Goal: Task Accomplishment & Management: Complete application form

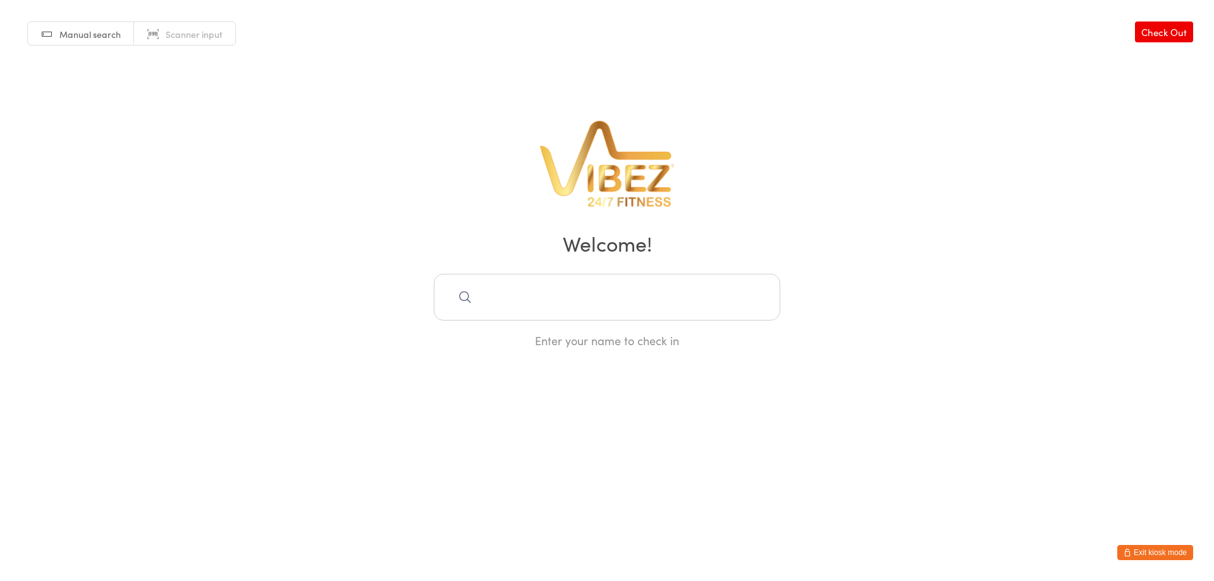
click at [1143, 555] on button "Exit kiosk mode" at bounding box center [1155, 552] width 76 height 15
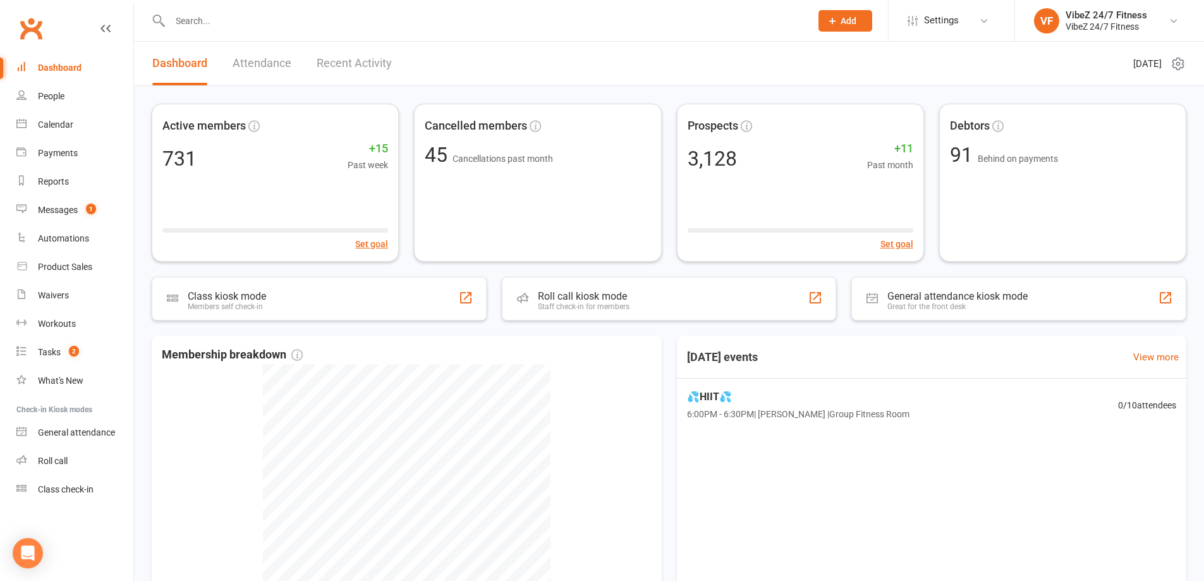
click at [221, 13] on input "text" at bounding box center [484, 21] width 636 height 18
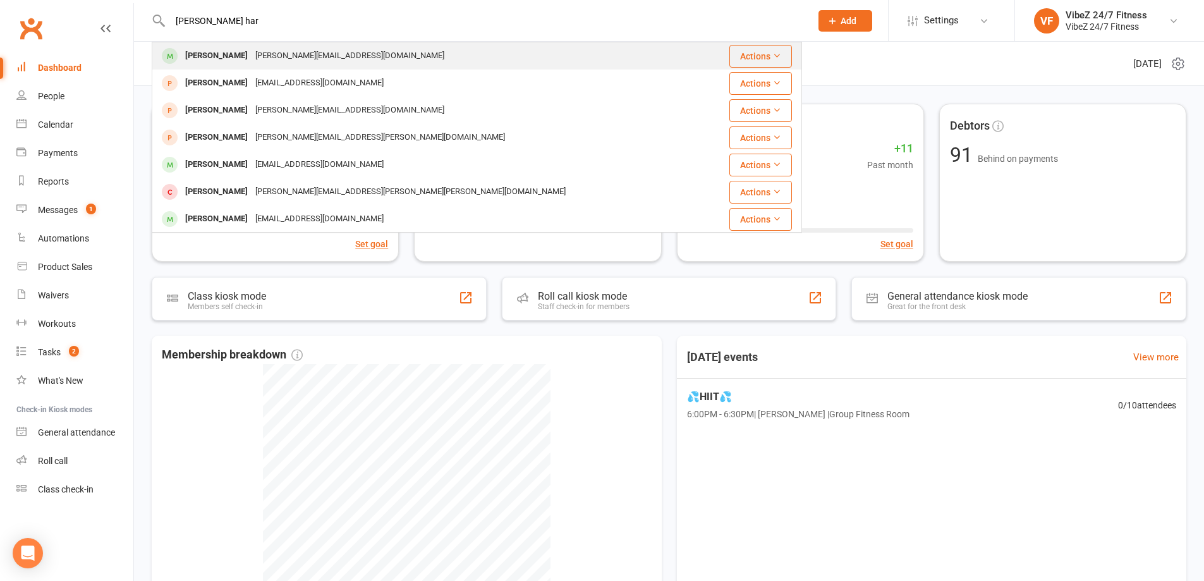
type input "ella har"
click at [260, 66] on div "Ella Harris ella.josephine701@gmail.com" at bounding box center [429, 56] width 553 height 26
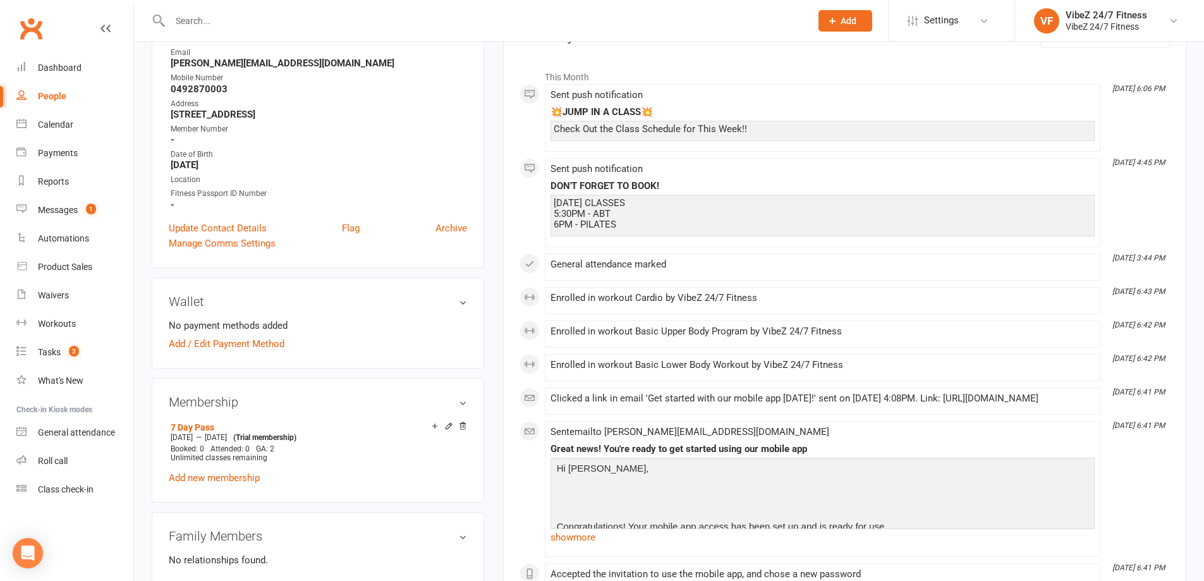
scroll to position [190, 0]
click at [233, 346] on link "Add / Edit Payment Method" at bounding box center [227, 343] width 116 height 15
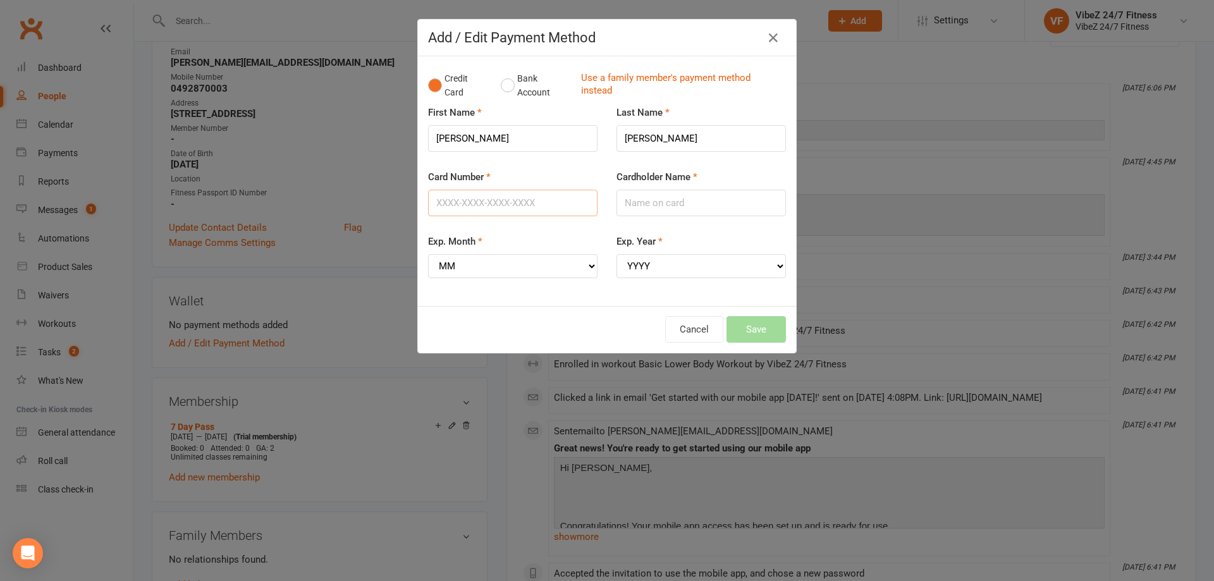
click at [530, 208] on input "Card Number" at bounding box center [512, 203] width 169 height 27
type input "5217295432639403"
click at [664, 205] on input "Cardholder Name" at bounding box center [700, 203] width 169 height 27
type input "Ella Harris"
drag, startPoint x: 581, startPoint y: 270, endPoint x: 587, endPoint y: 269, distance: 6.4
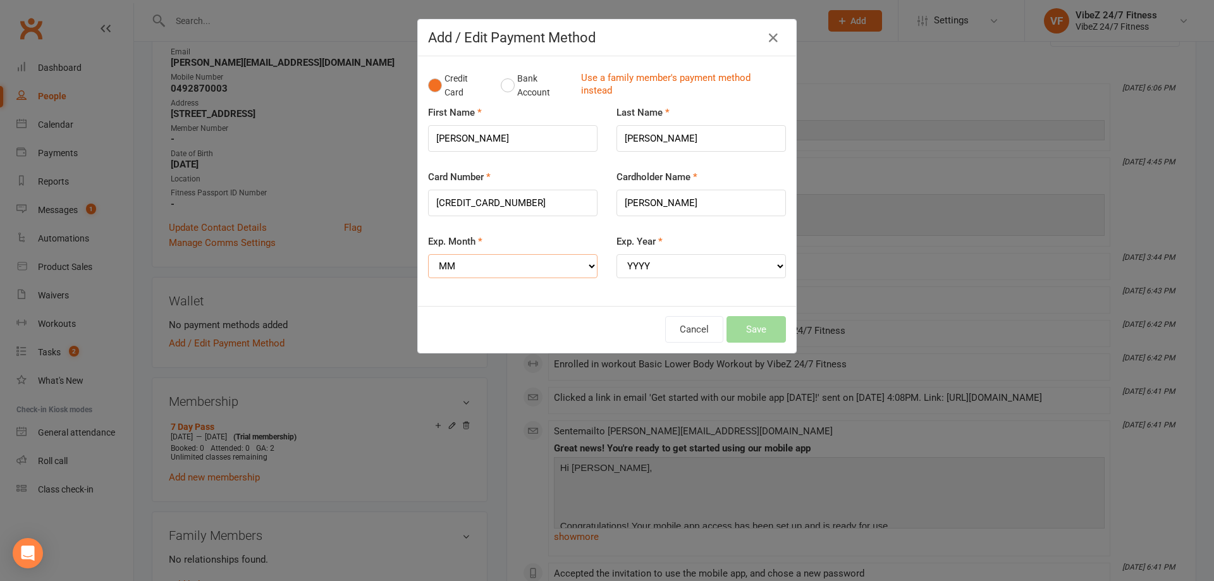
click at [585, 269] on select "MM 01 02 03 04 05 06 07 08 09 10 11 12" at bounding box center [512, 266] width 169 height 24
click at [428, 254] on select "MM 01 02 03 04 05 06 07 08 09 10 11 12" at bounding box center [512, 266] width 169 height 24
click at [570, 271] on select "MM 01 02 03 04 05 06 07 08 09 10 11 12" at bounding box center [512, 266] width 169 height 24
select select "10"
click at [428, 254] on select "MM 01 02 03 04 05 06 07 08 09 10 11 12" at bounding box center [512, 266] width 169 height 24
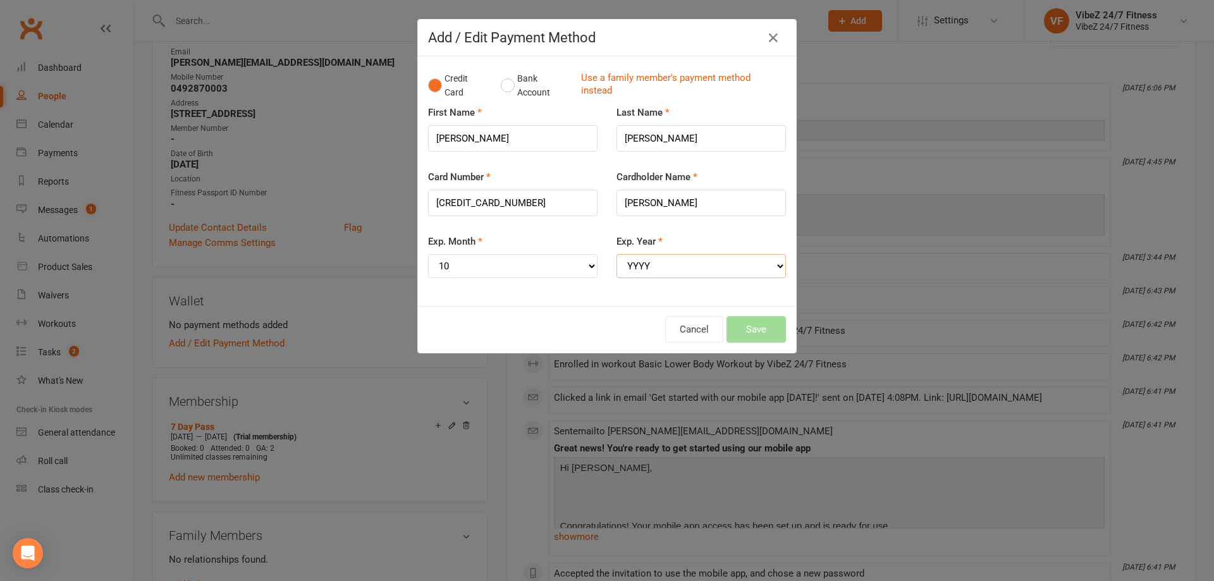
drag, startPoint x: 716, startPoint y: 259, endPoint x: 707, endPoint y: 262, distance: 9.2
click at [708, 262] on select "YYYY 2025 2026 2027 2028 2029 2030 2031 2032 2033 2034" at bounding box center [700, 266] width 169 height 24
select select "2027"
click at [616, 254] on select "YYYY 2025 2026 2027 2028 2029 2030 2031 2032 2033 2034" at bounding box center [700, 266] width 169 height 24
click at [761, 333] on button "Save" at bounding box center [755, 329] width 59 height 27
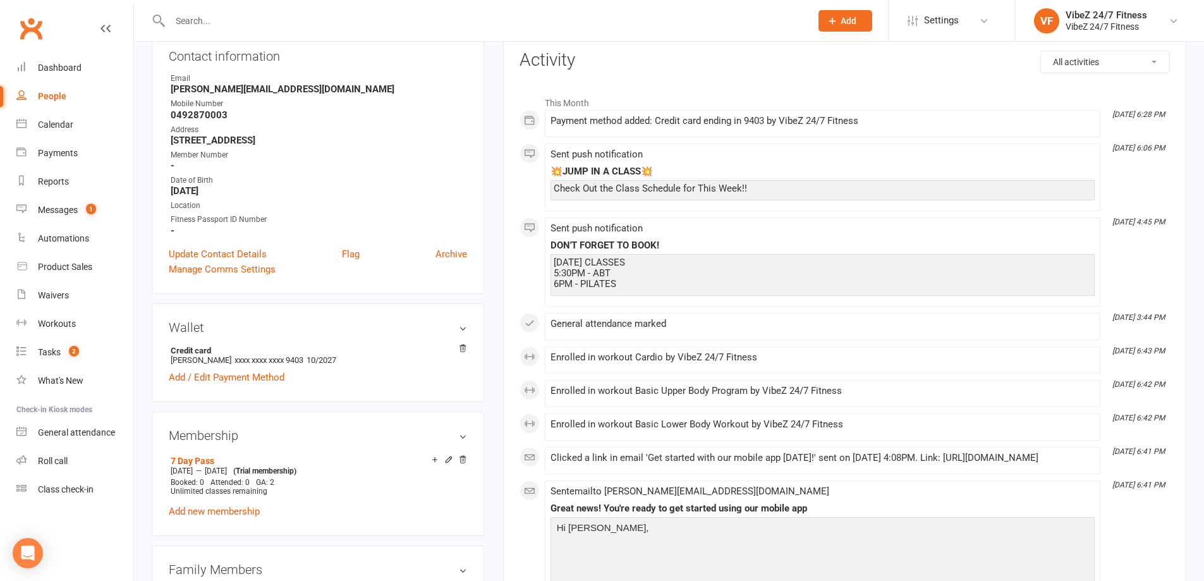
scroll to position [0, 0]
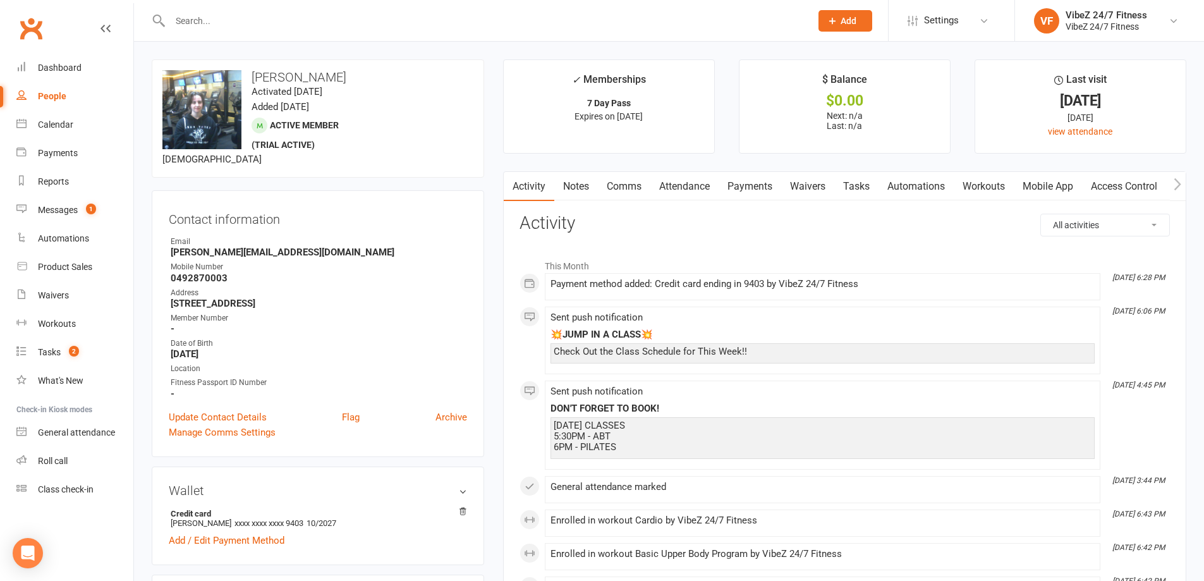
click at [677, 186] on link "Attendance" at bounding box center [685, 186] width 68 height 29
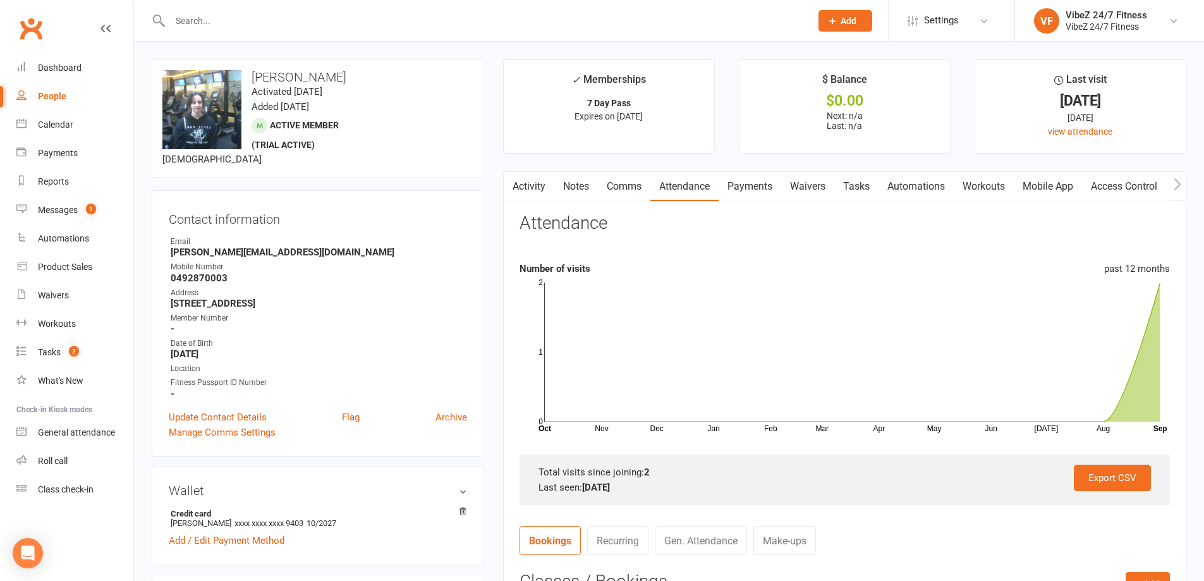
drag, startPoint x: 729, startPoint y: 183, endPoint x: 734, endPoint y: 190, distance: 9.1
click at [734, 190] on link "Payments" at bounding box center [750, 186] width 63 height 29
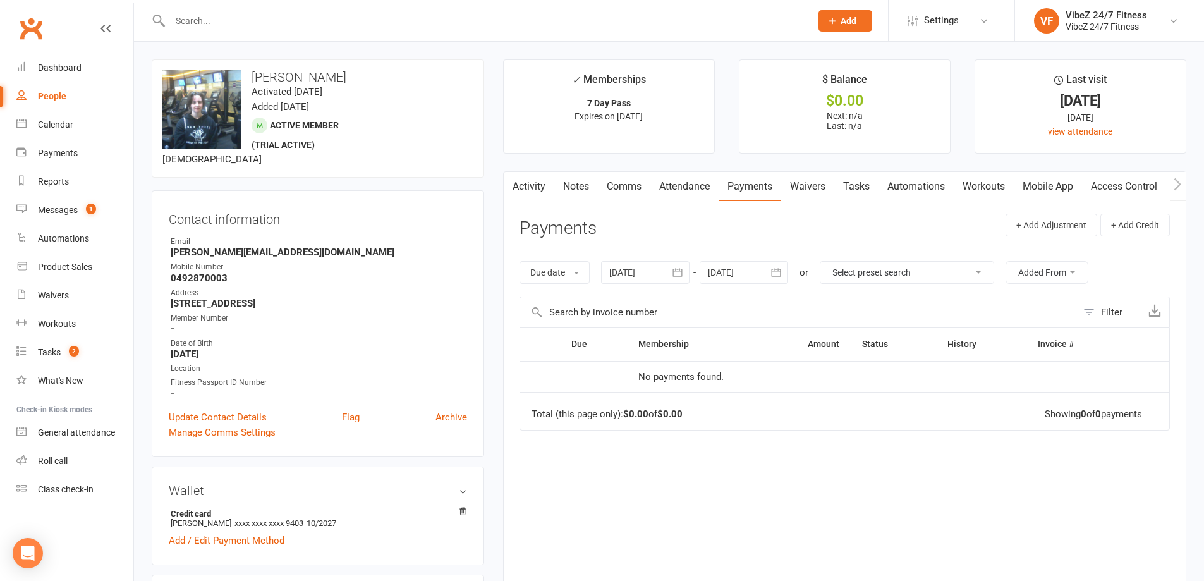
click at [1123, 183] on link "Access Control" at bounding box center [1124, 186] width 84 height 29
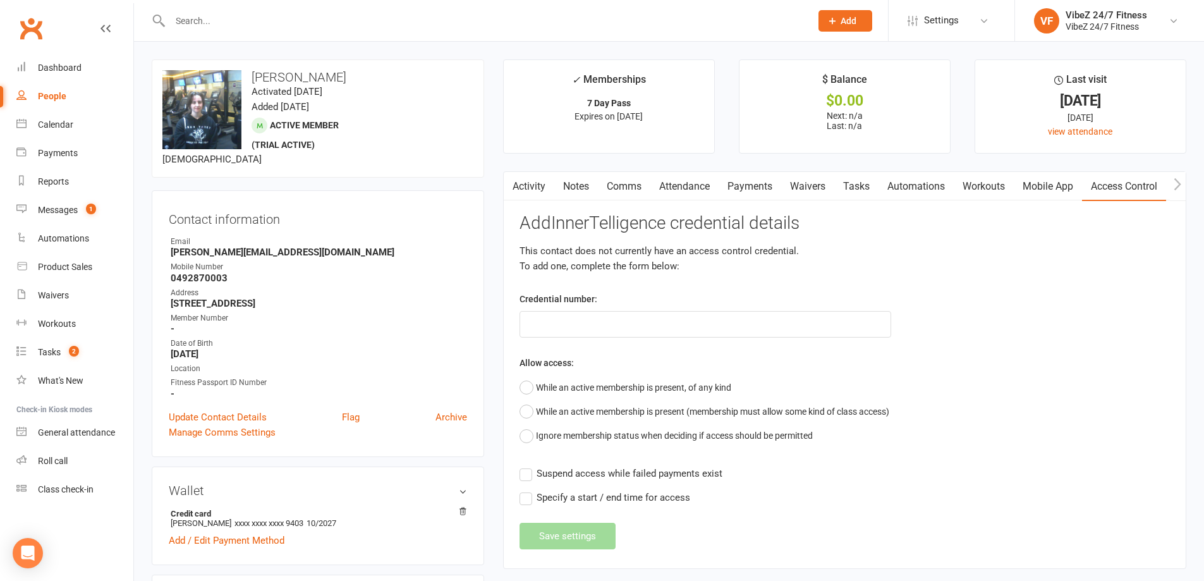
click at [1027, 346] on div "Add InnerTelligence credential details This contact does not currently have an …" at bounding box center [845, 382] width 651 height 336
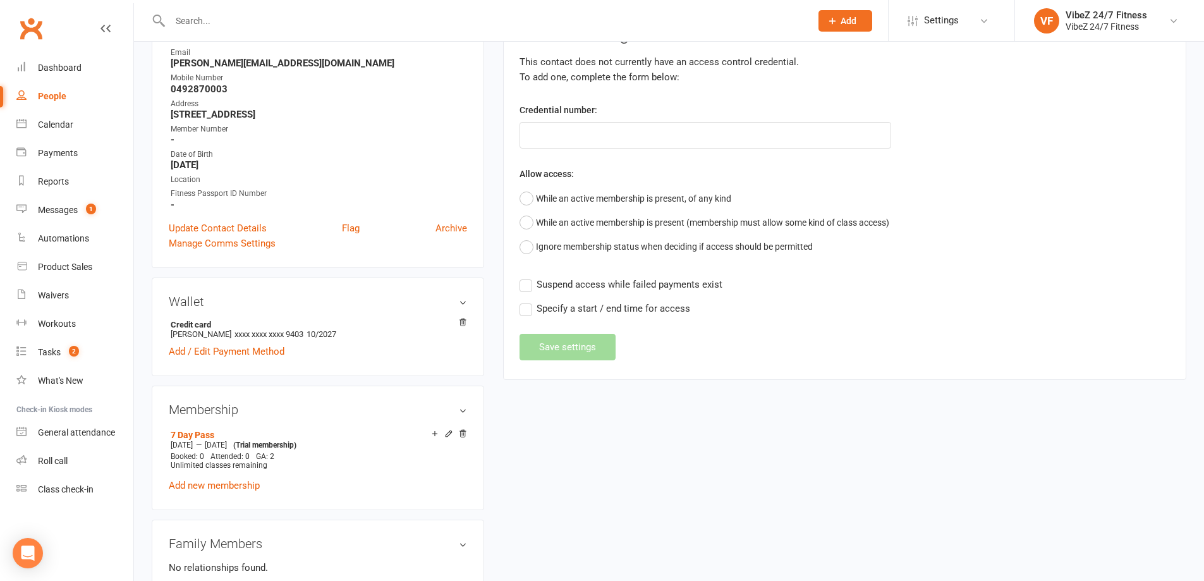
scroll to position [190, 0]
click at [785, 400] on div "upload photo change photo Ella Harris Activated 9 September, 2025 Added 9 Septe…" at bounding box center [669, 578] width 1054 height 1417
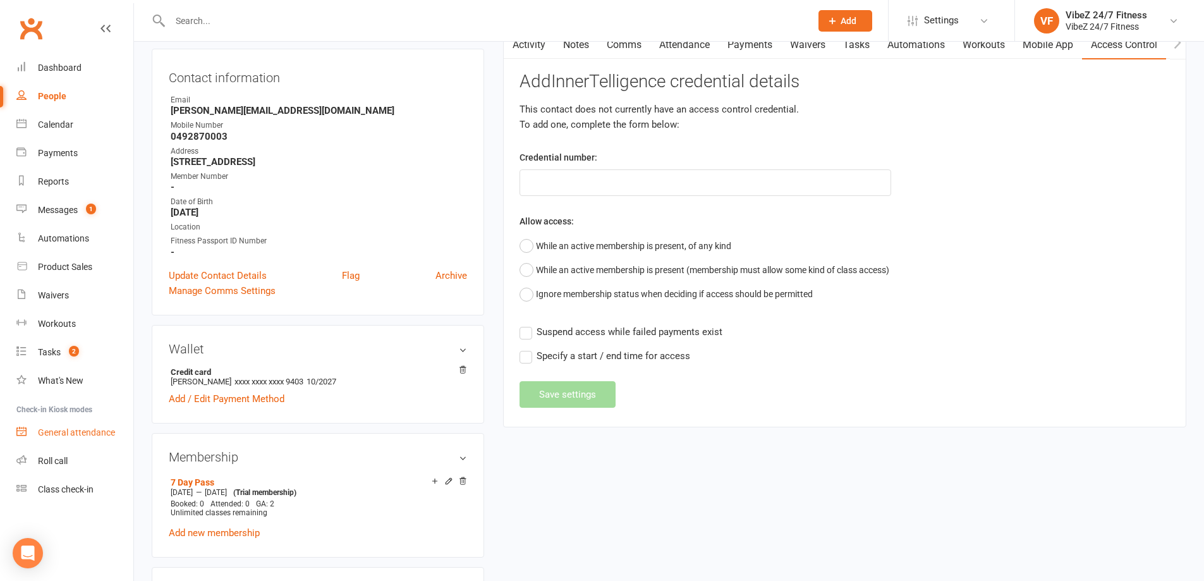
scroll to position [156, 0]
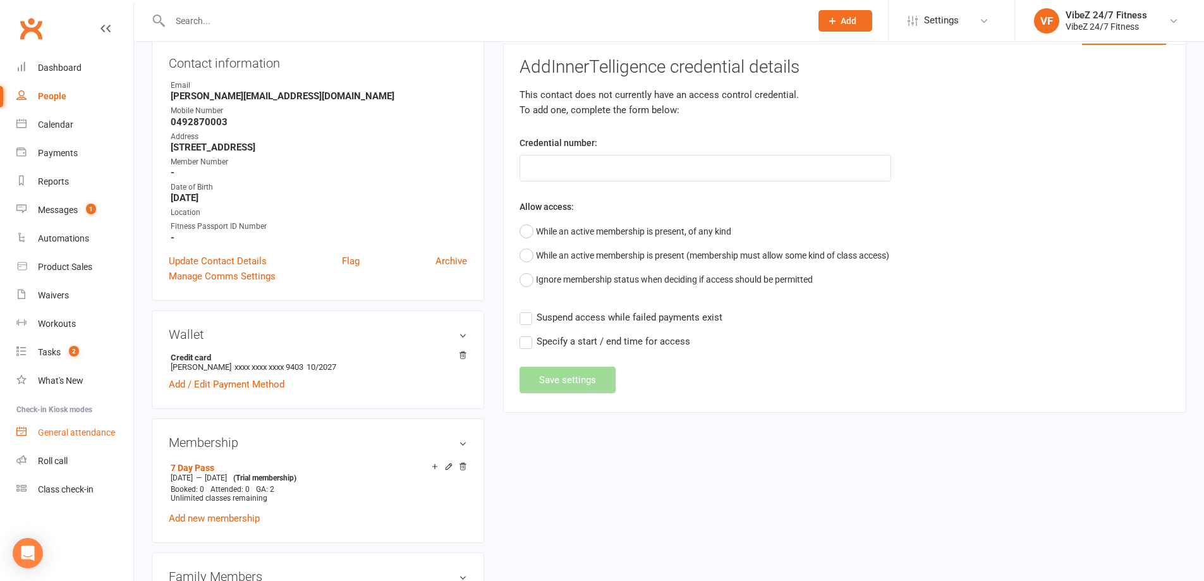
click at [89, 426] on link "General attendance" at bounding box center [74, 433] width 117 height 28
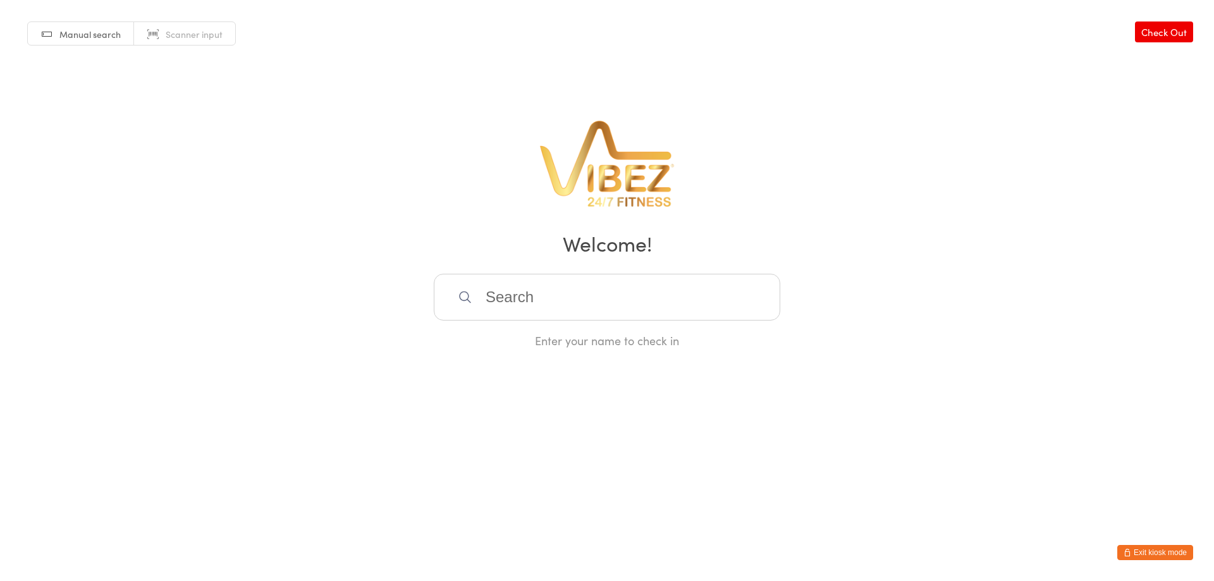
click at [1130, 548] on button "Exit kiosk mode" at bounding box center [1155, 552] width 76 height 15
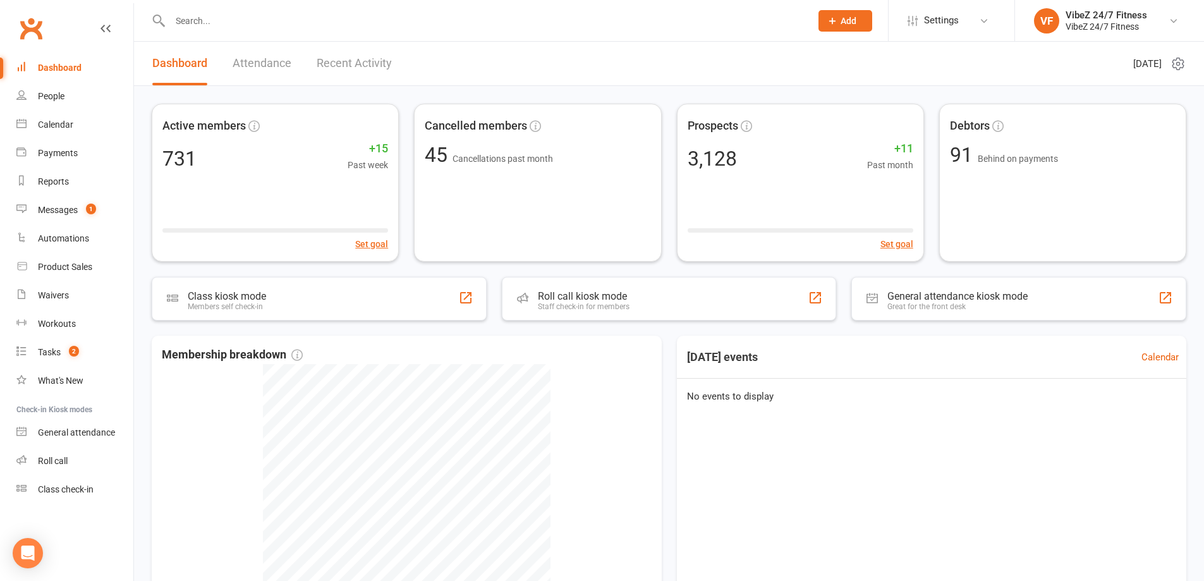
click at [846, 18] on span "Add" at bounding box center [849, 21] width 16 height 10
click at [821, 93] on link "Member" at bounding box center [832, 85] width 113 height 29
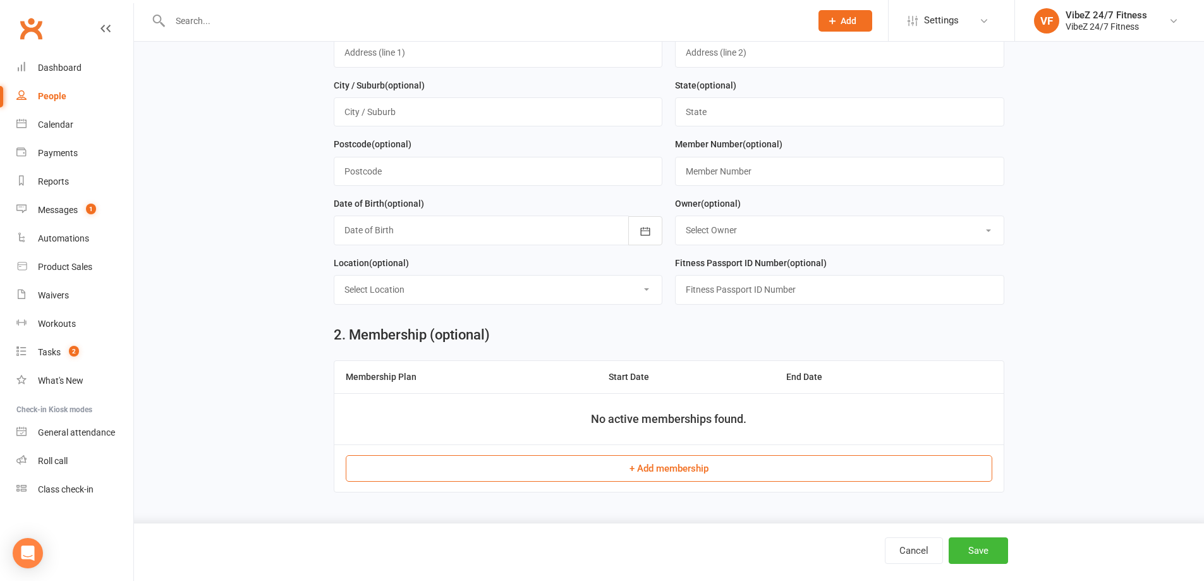
scroll to position [253, 0]
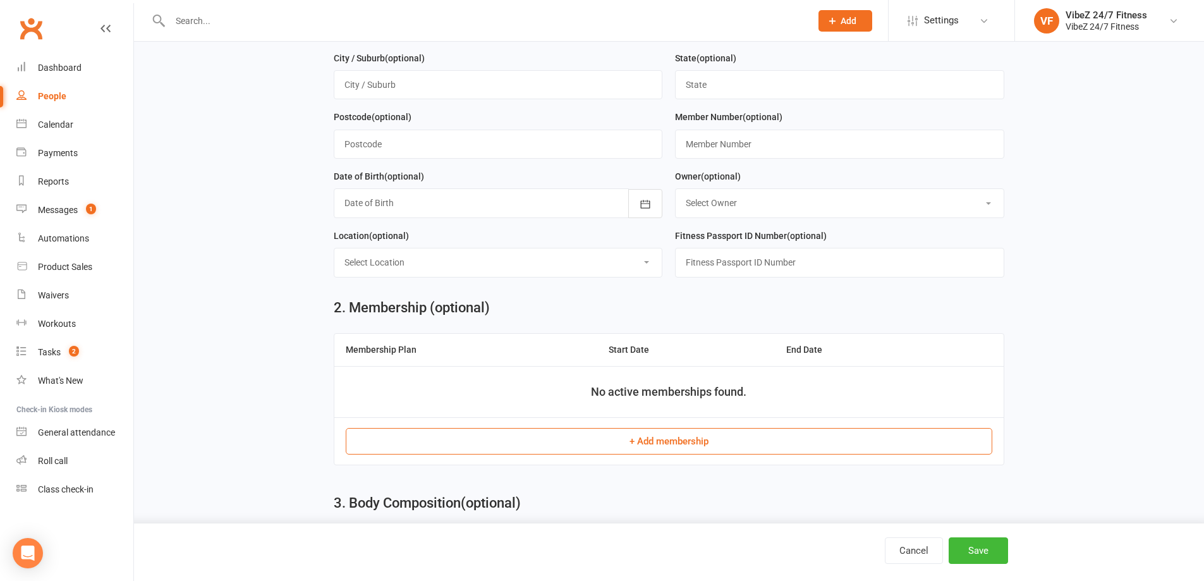
click at [675, 446] on button "+ Add membership" at bounding box center [669, 441] width 647 height 27
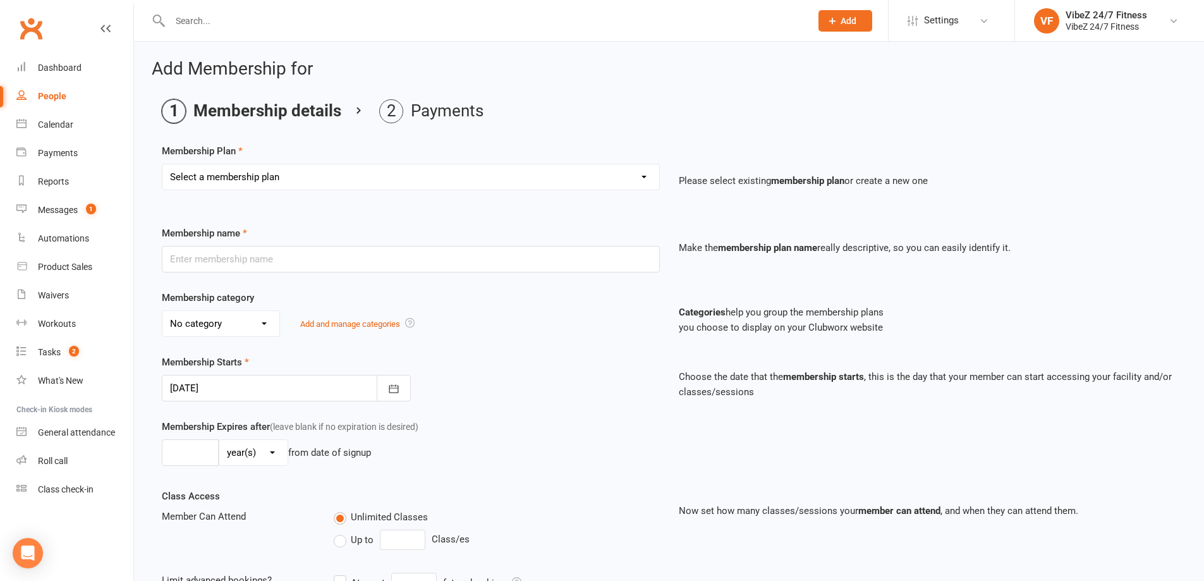
click at [401, 174] on select "Select a membership plan Create new Membership Plan Complimentary 12 Month Memb…" at bounding box center [410, 176] width 497 height 25
select select "10"
click at [162, 164] on select "Select a membership plan Create new Membership Plan Complimentary 12 Month Memb…" at bounding box center [410, 176] width 497 height 25
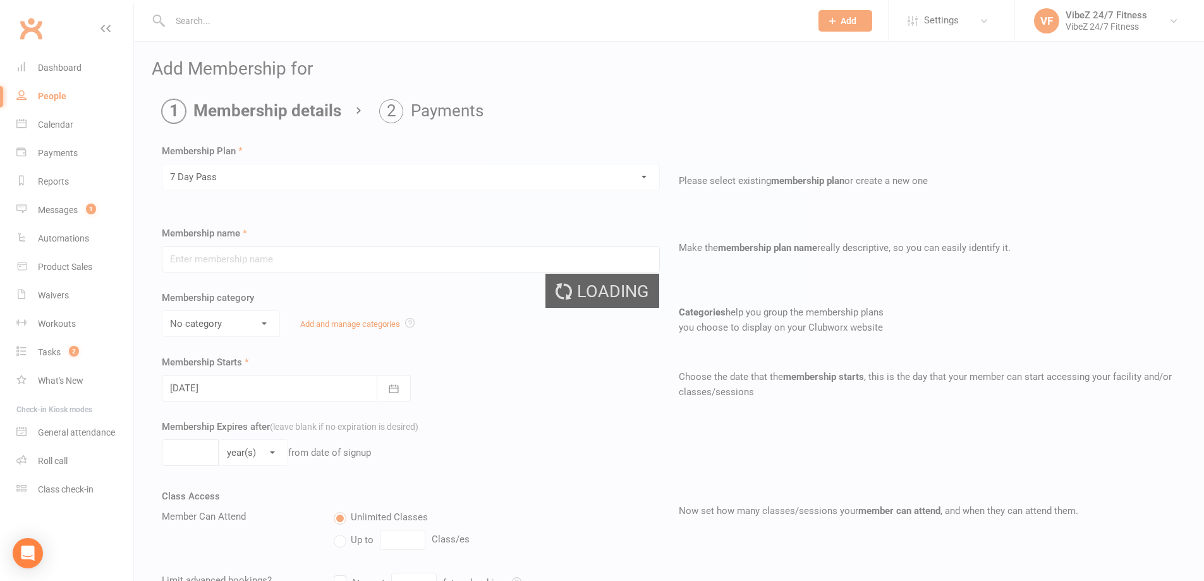
type input "7 Day Pass"
select select "4"
type input "7"
select select "0"
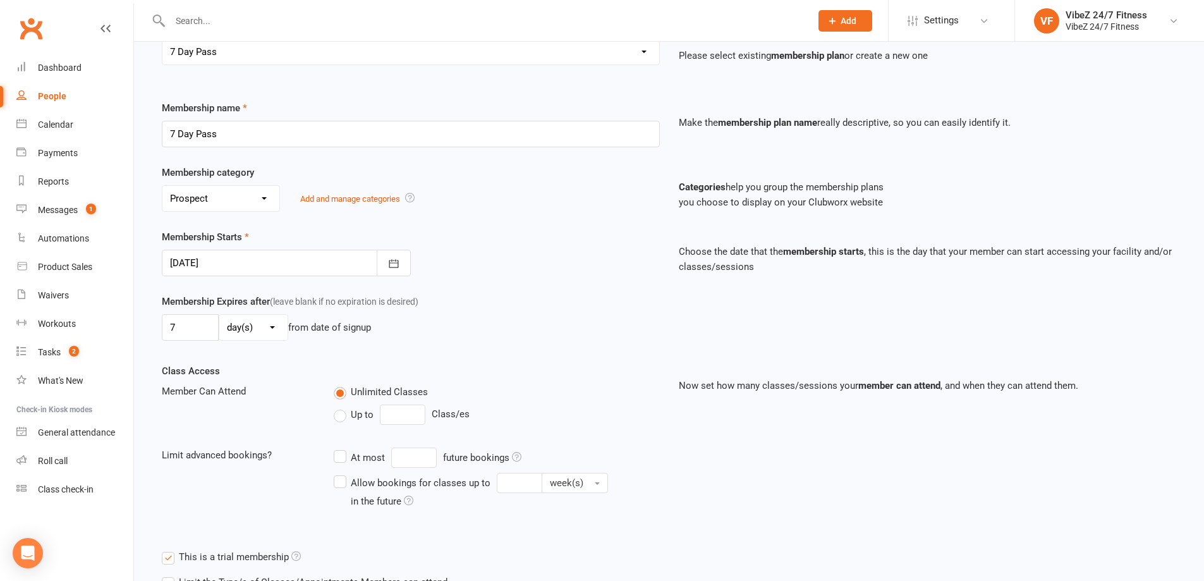
scroll to position [271, 0]
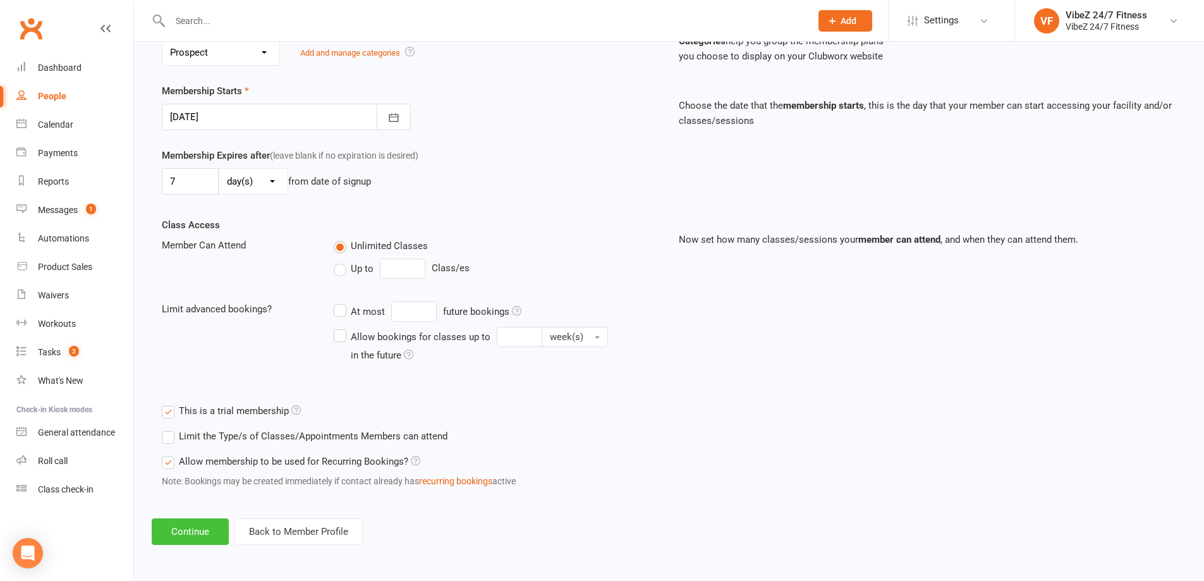
click at [190, 526] on button "Continue" at bounding box center [190, 531] width 77 height 27
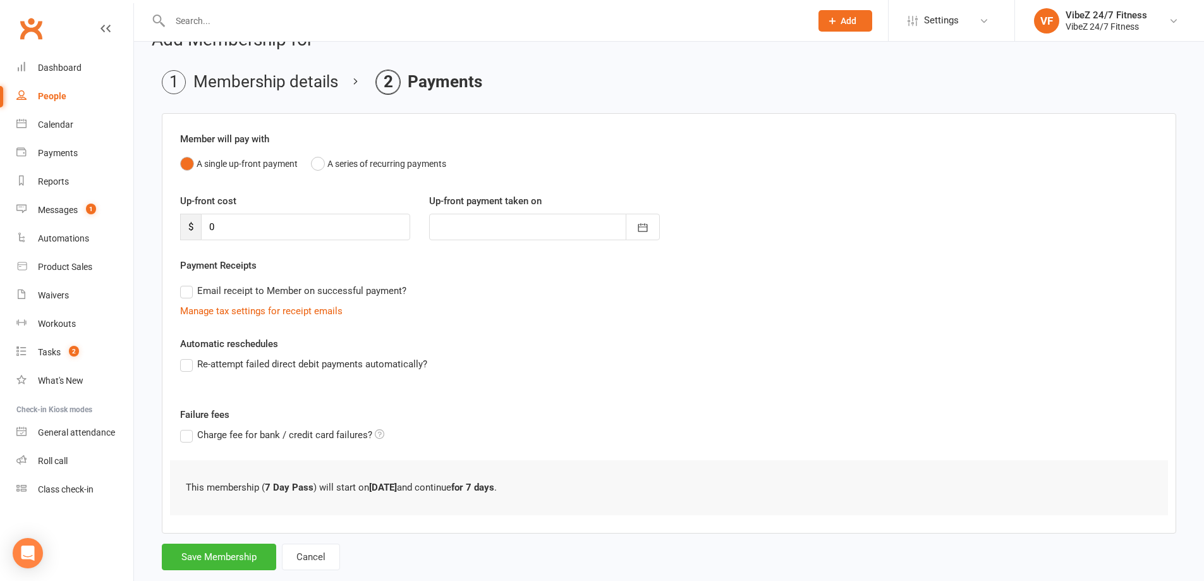
scroll to position [57, 0]
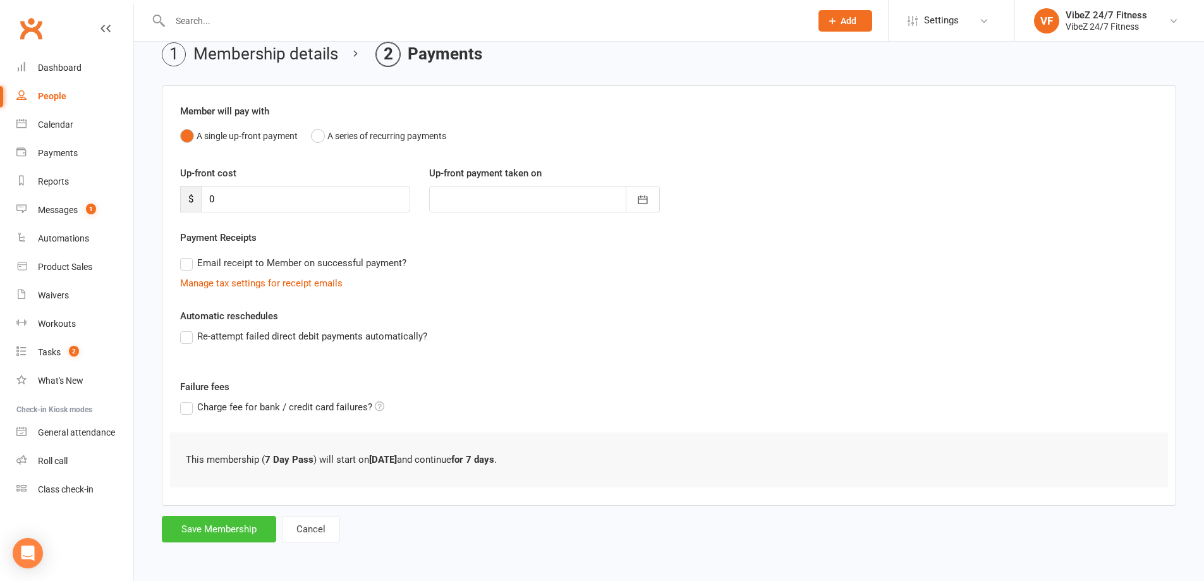
click at [226, 534] on button "Save Membership" at bounding box center [219, 529] width 114 height 27
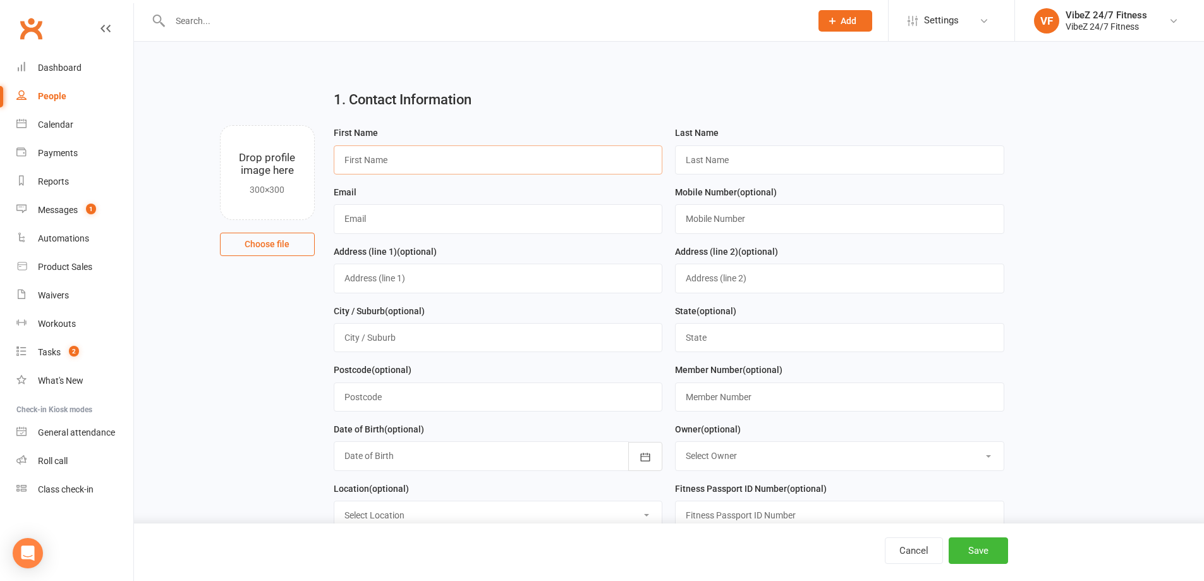
click at [485, 169] on input "text" at bounding box center [498, 159] width 329 height 29
type input "[PERSON_NAME]"
click at [788, 155] on input "text" at bounding box center [839, 159] width 329 height 29
type input "[PERSON_NAME]"
click at [605, 217] on input "text" at bounding box center [498, 218] width 329 height 29
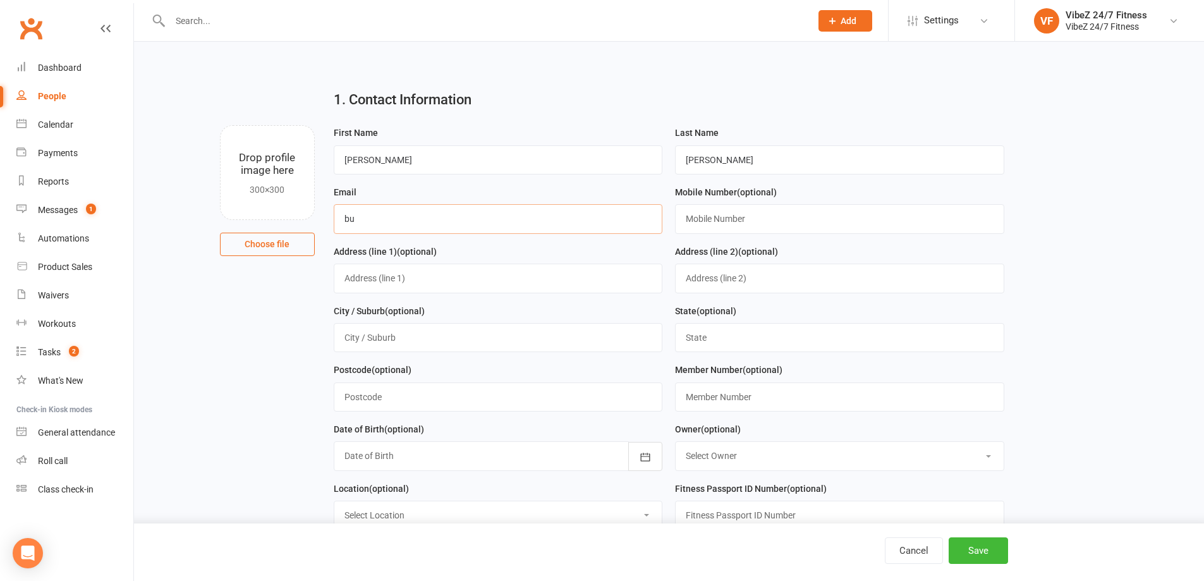
type input "b"
type input "[EMAIL_ADDRESS][DOMAIN_NAME]"
click at [797, 219] on input "text" at bounding box center [839, 218] width 329 height 29
type input "0492071494"
click at [604, 271] on input "text" at bounding box center [498, 278] width 329 height 29
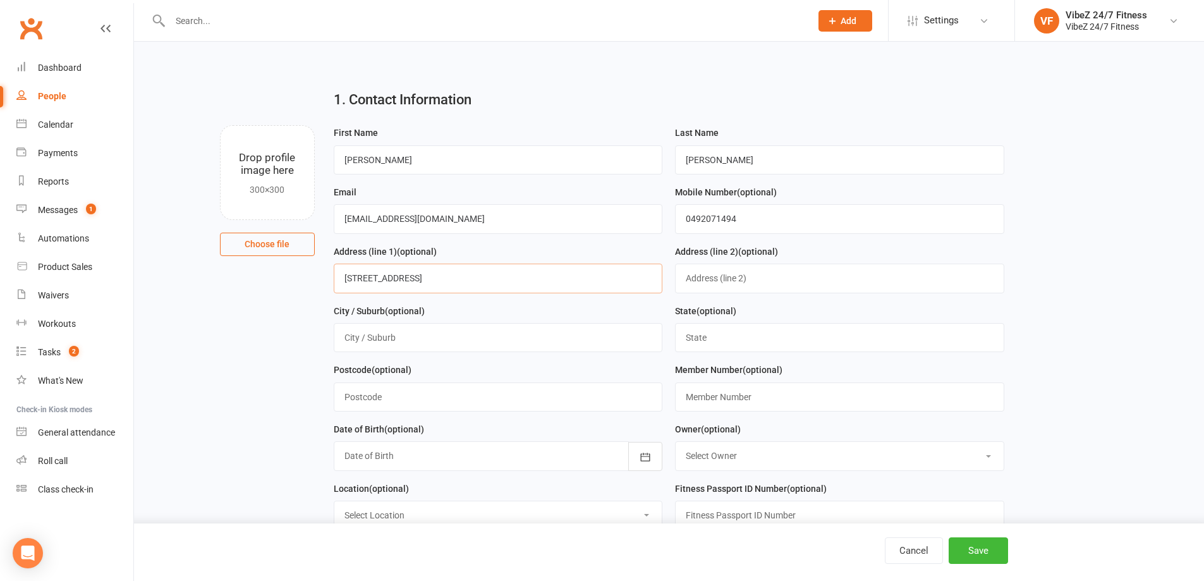
click at [380, 276] on input "[STREET_ADDRESS]" at bounding box center [498, 278] width 329 height 29
type input "[STREET_ADDRESS]"
drag, startPoint x: 452, startPoint y: 340, endPoint x: 472, endPoint y: 347, distance: 21.0
click at [452, 340] on input "text" at bounding box center [498, 337] width 329 height 29
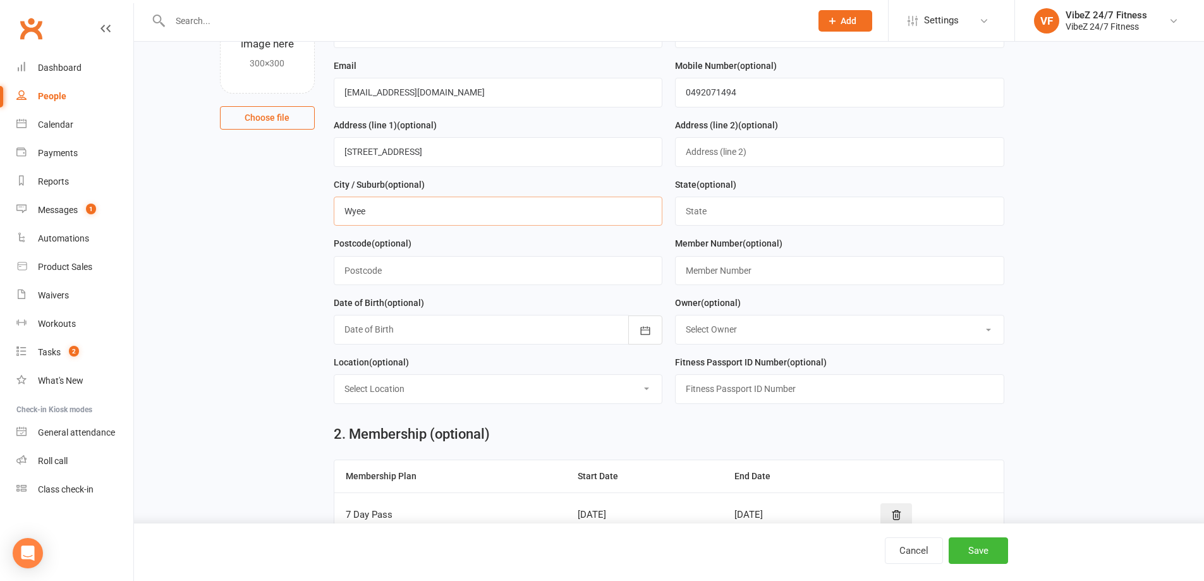
type input "Wyee"
click at [533, 266] on input "text" at bounding box center [498, 270] width 329 height 29
type input "2259"
click at [519, 326] on div at bounding box center [498, 329] width 329 height 29
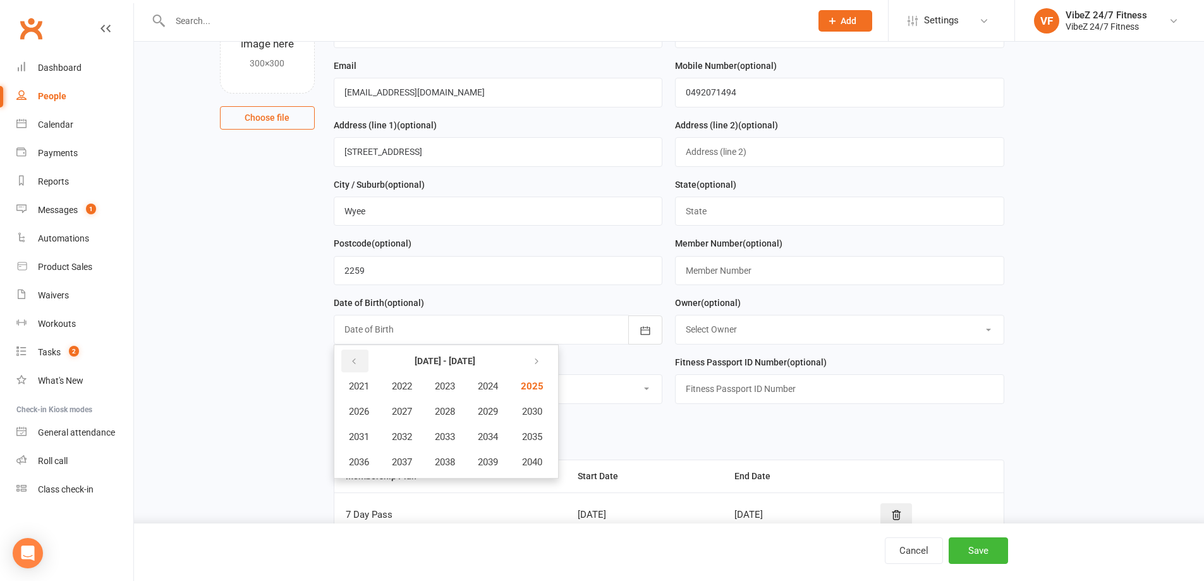
click at [352, 361] on icon "button" at bounding box center [354, 362] width 9 height 10
click at [352, 363] on icon "button" at bounding box center [354, 362] width 9 height 10
click at [539, 366] on button "button" at bounding box center [535, 361] width 27 height 23
click at [489, 414] on span "2009" at bounding box center [488, 411] width 20 height 11
click at [432, 433] on span "August" at bounding box center [427, 436] width 30 height 11
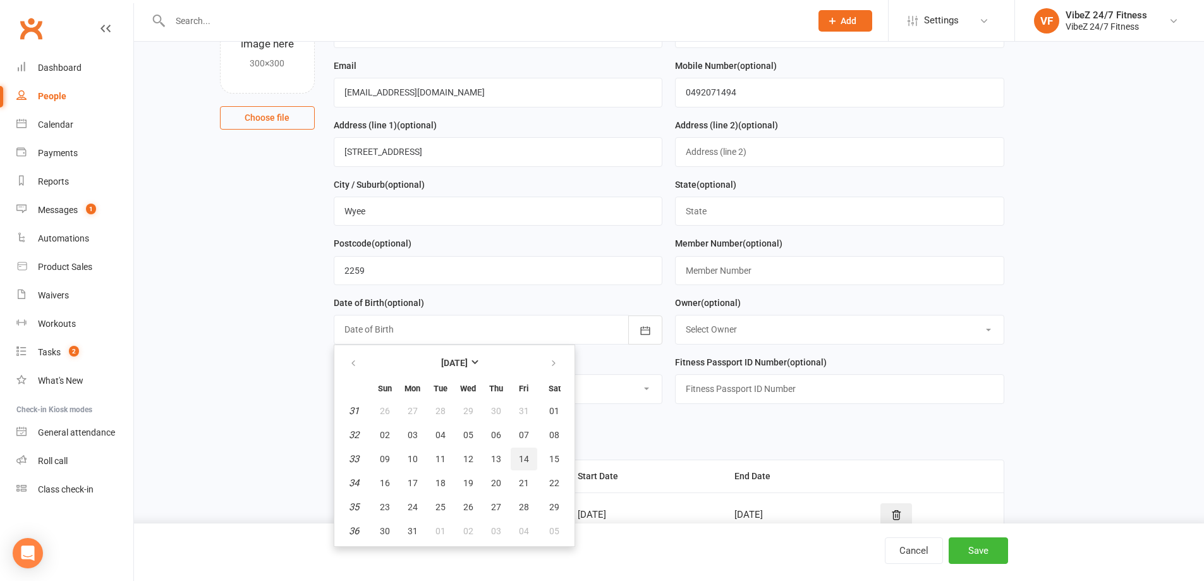
click at [518, 453] on button "14" at bounding box center [524, 459] width 27 height 23
type input "[DATE]"
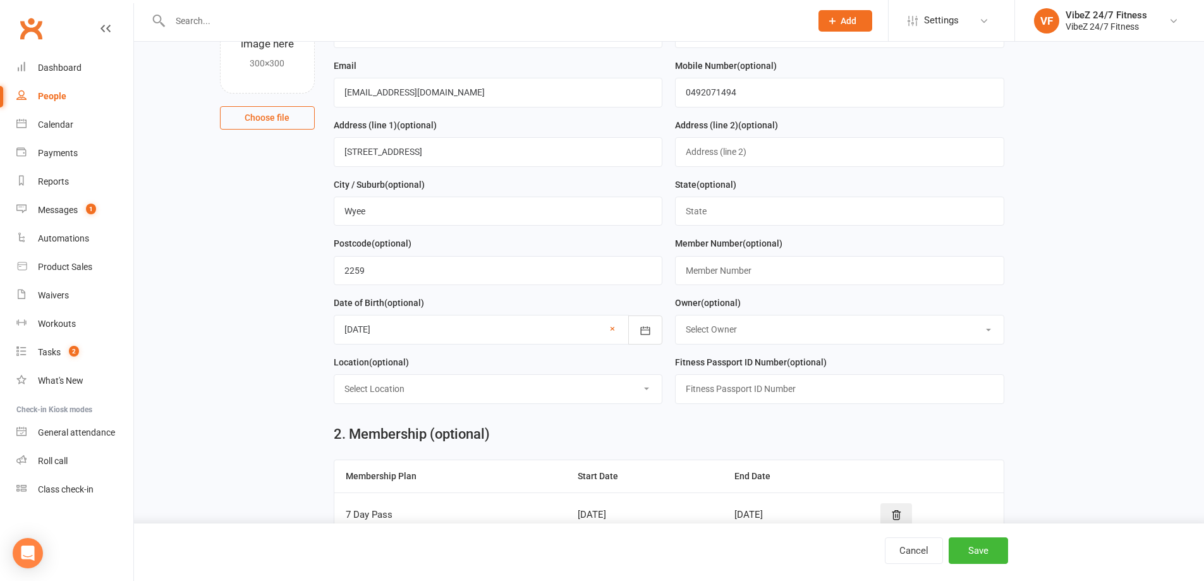
click at [528, 388] on select "Select Location Group Fitness Room Gym Floor Indoor/Outdoor Reception" at bounding box center [498, 389] width 328 height 28
select select "1"
click at [334, 375] on select "Select Location Group Fitness Room Gym Floor Indoor/Outdoor Reception" at bounding box center [498, 389] width 328 height 28
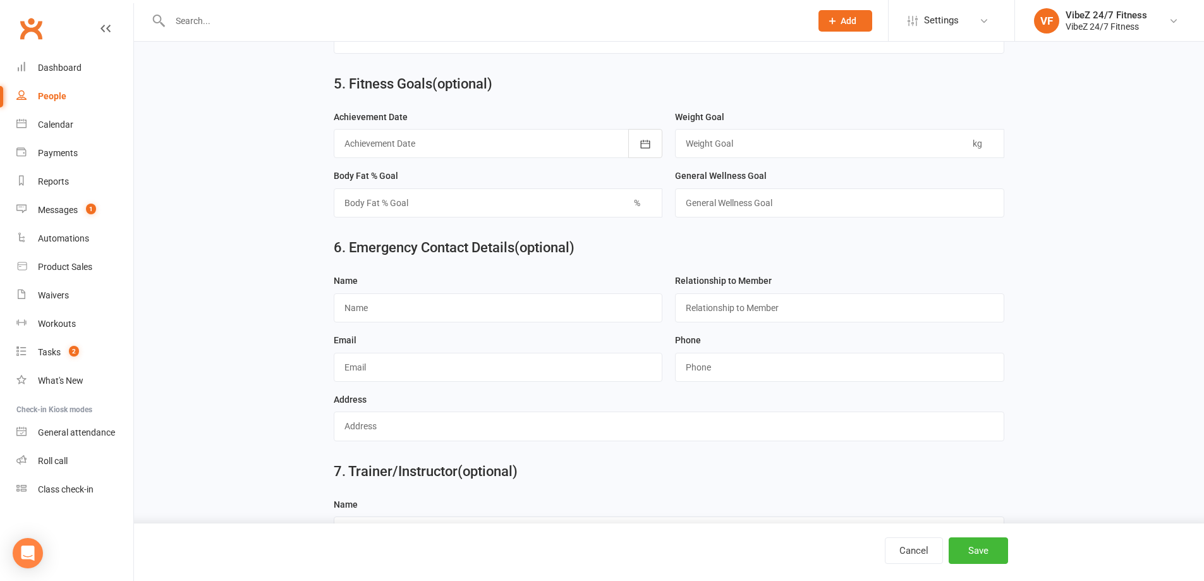
scroll to position [1075, 0]
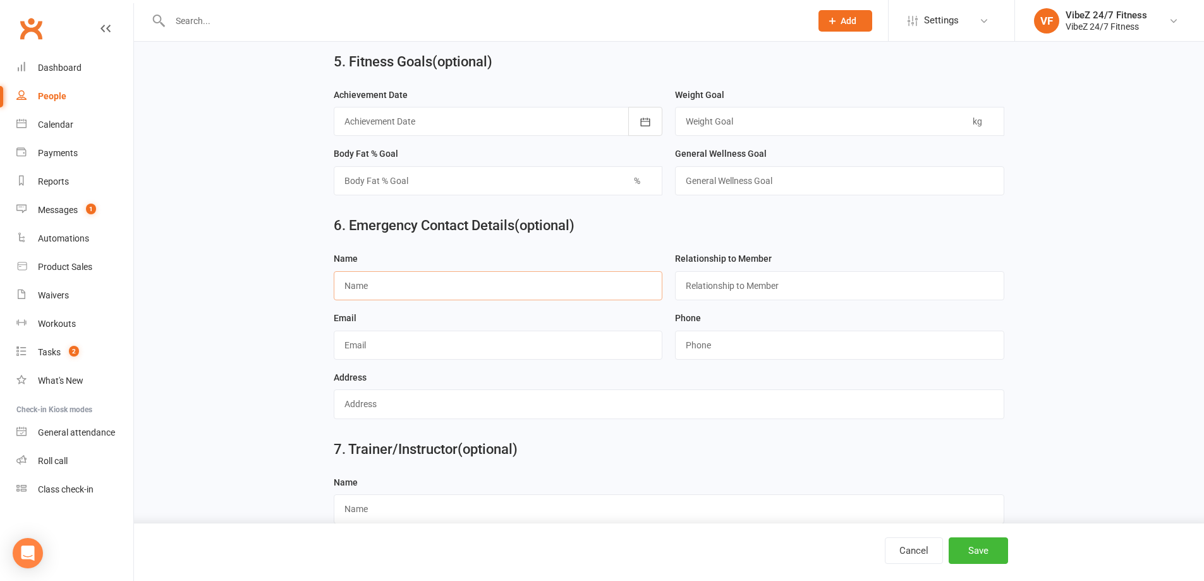
click at [483, 284] on input "text" at bounding box center [498, 285] width 329 height 29
type input "[PERSON_NAME]"
click at [764, 283] on input "text" at bounding box center [839, 285] width 329 height 29
type input "mother"
drag, startPoint x: 560, startPoint y: 328, endPoint x: 560, endPoint y: 334, distance: 7.0
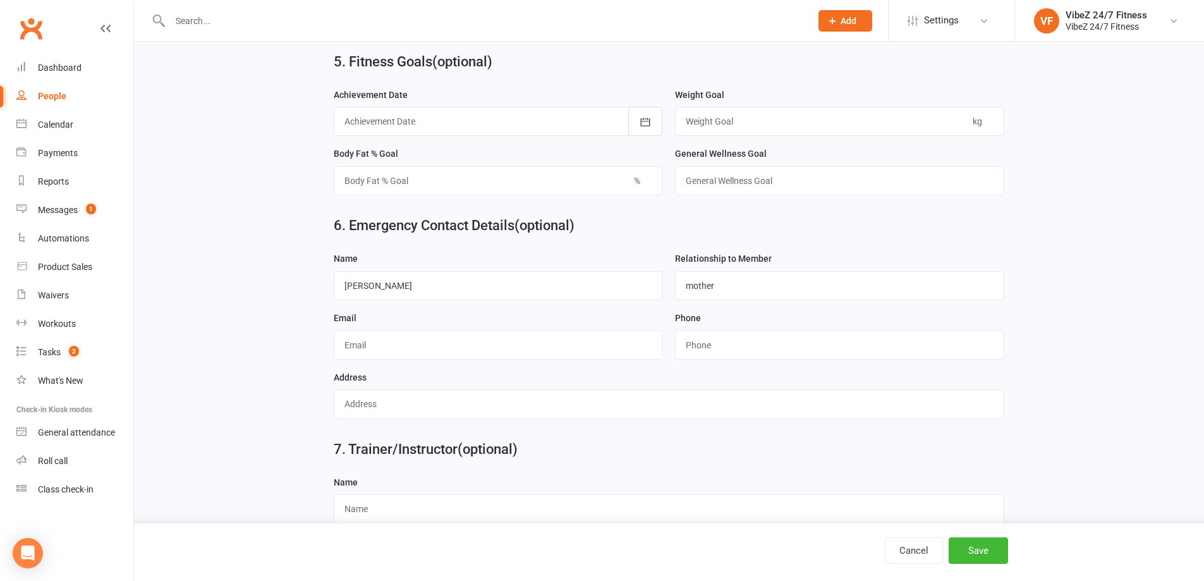
click at [560, 333] on div "Email" at bounding box center [498, 334] width 329 height 49
click at [564, 354] on input "text" at bounding box center [498, 345] width 329 height 29
click at [770, 343] on input "string" at bounding box center [839, 345] width 329 height 29
click at [406, 406] on input "text" at bounding box center [669, 403] width 671 height 29
type input "[STREET_ADDRESS]"
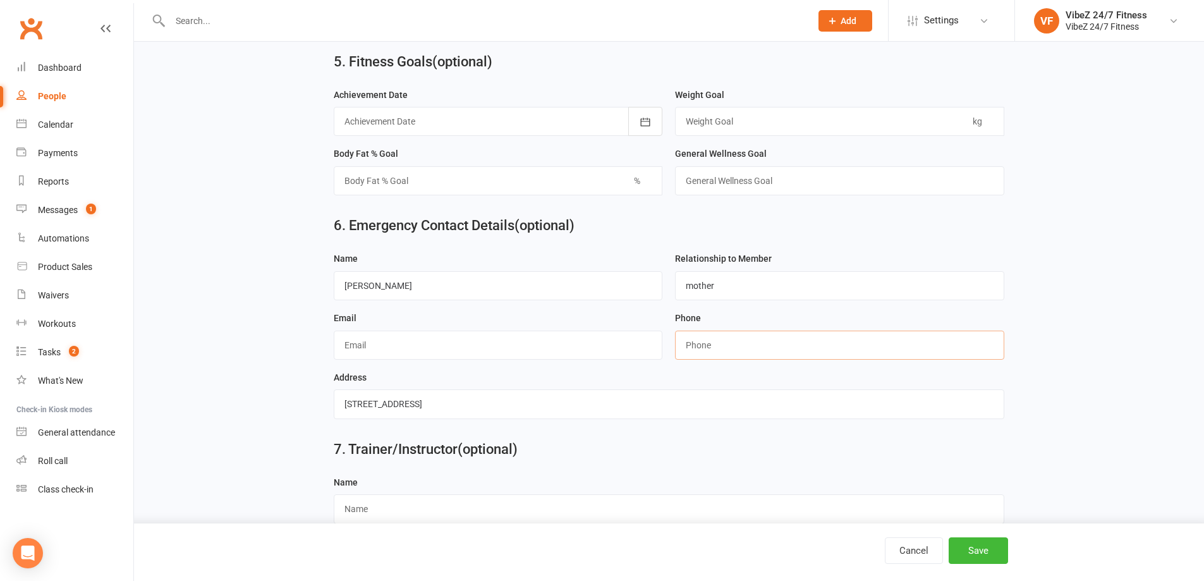
click at [763, 340] on input "string" at bounding box center [839, 345] width 329 height 29
type input "0484589557"
click at [474, 407] on input "[STREET_ADDRESS]" at bounding box center [669, 403] width 671 height 29
click at [402, 405] on input "[STREET_ADDRESS]" at bounding box center [669, 403] width 671 height 29
click at [479, 405] on input "[STREET_ADDRESS]" at bounding box center [669, 403] width 671 height 29
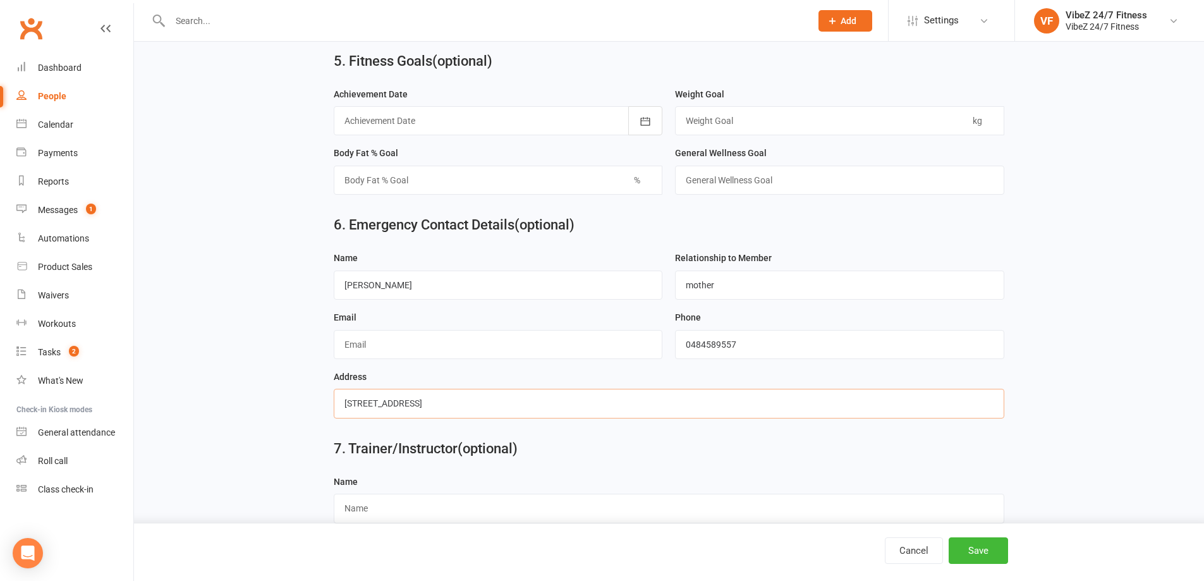
scroll to position [1098, 0]
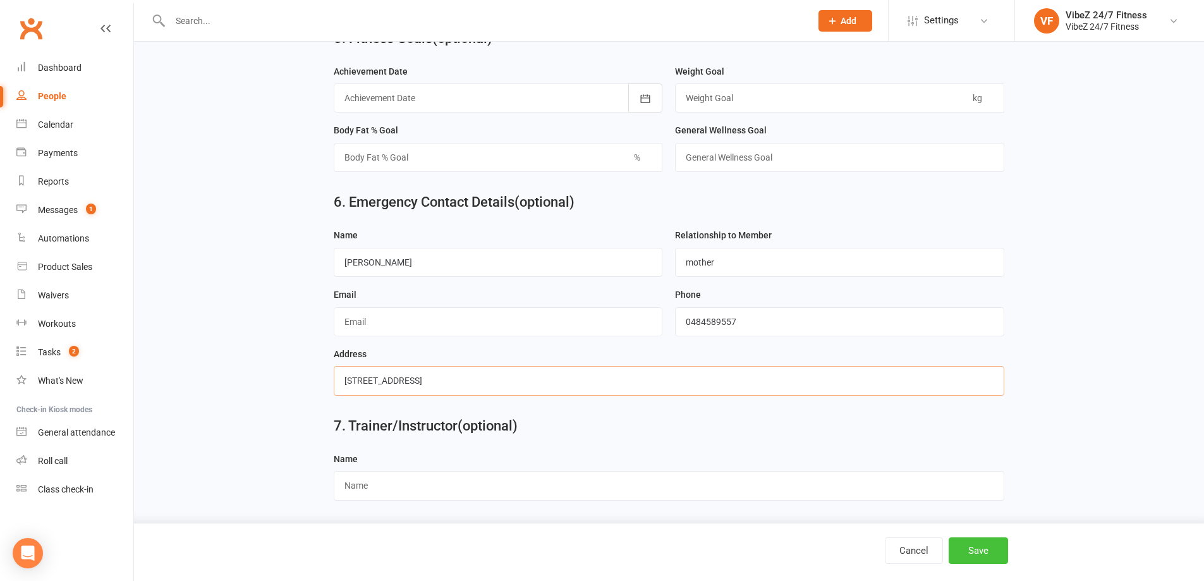
type input "[STREET_ADDRESS]"
click at [962, 551] on button "Save" at bounding box center [978, 550] width 59 height 27
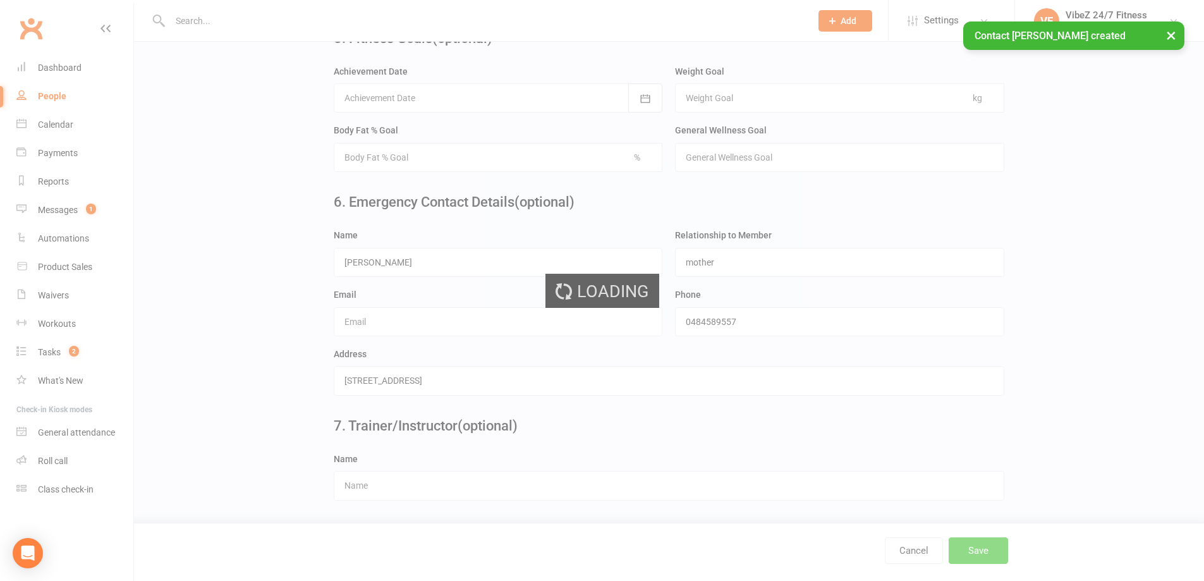
scroll to position [0, 0]
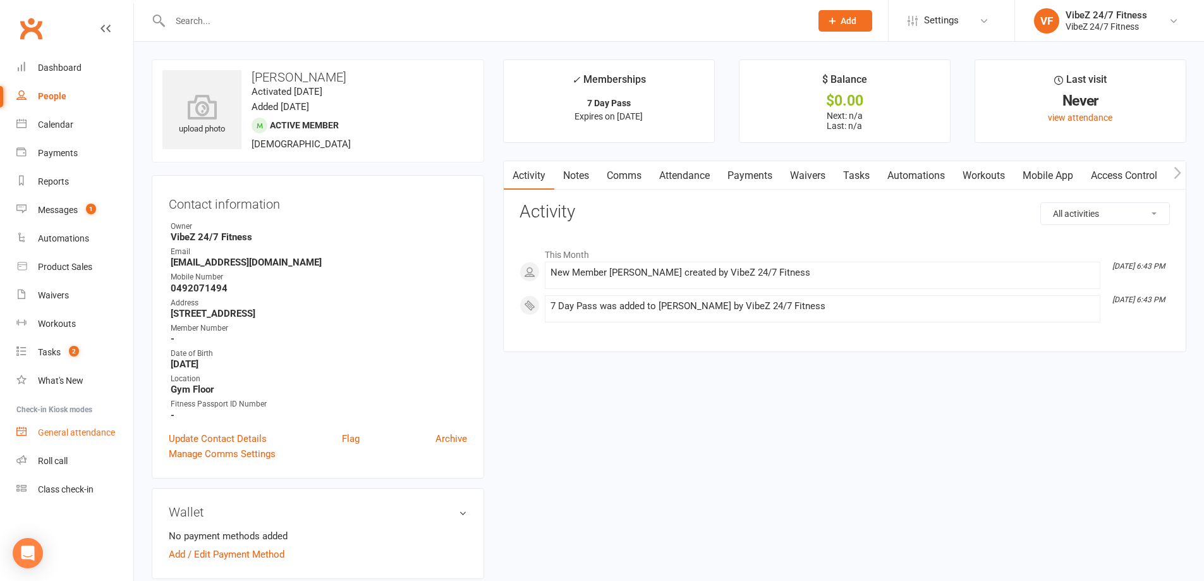
click at [58, 428] on div "General attendance" at bounding box center [76, 432] width 77 height 10
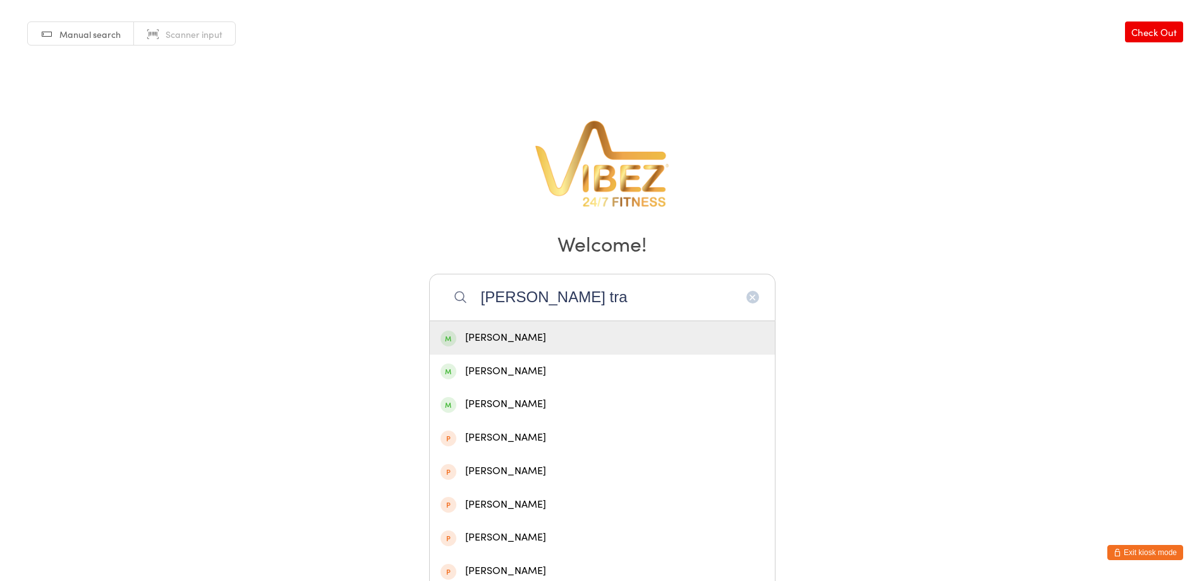
type input "[PERSON_NAME] tra"
click at [568, 335] on div "[PERSON_NAME]" at bounding box center [603, 337] width 324 height 17
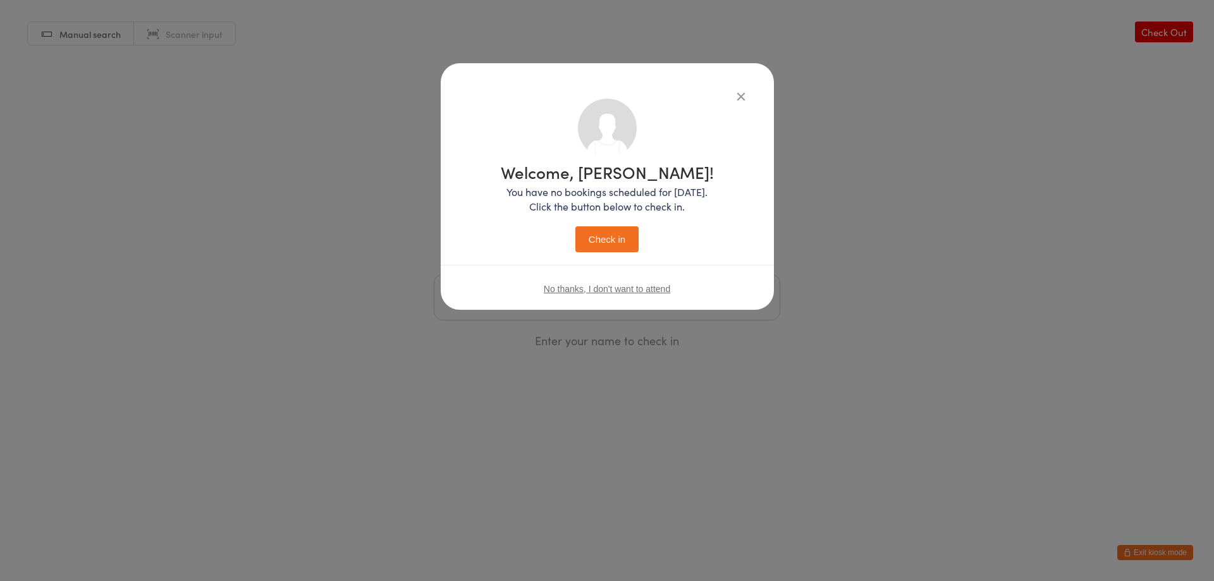
click at [614, 233] on button "Check in" at bounding box center [606, 239] width 63 height 26
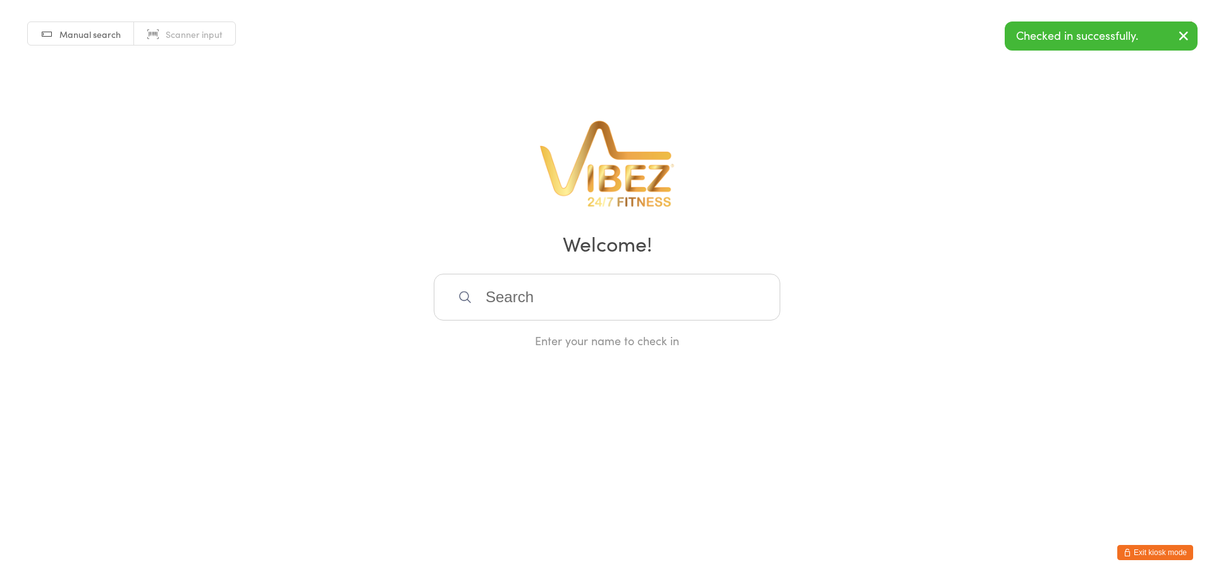
click at [653, 295] on input "search" at bounding box center [607, 297] width 346 height 47
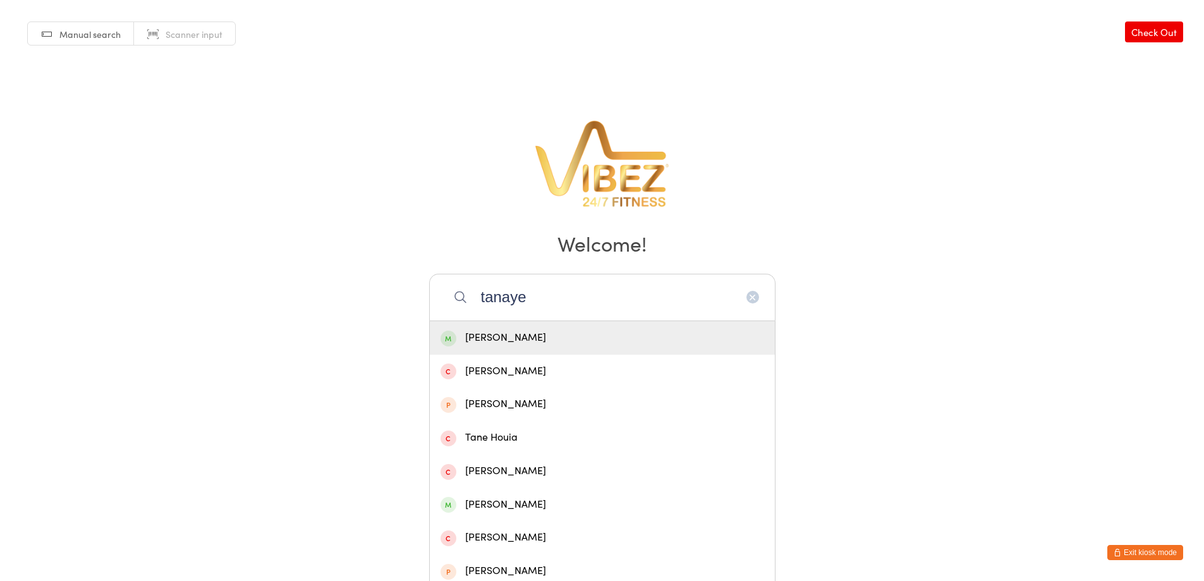
type input "tanaye"
click at [658, 343] on div "Tanaye Lucas" at bounding box center [603, 337] width 324 height 17
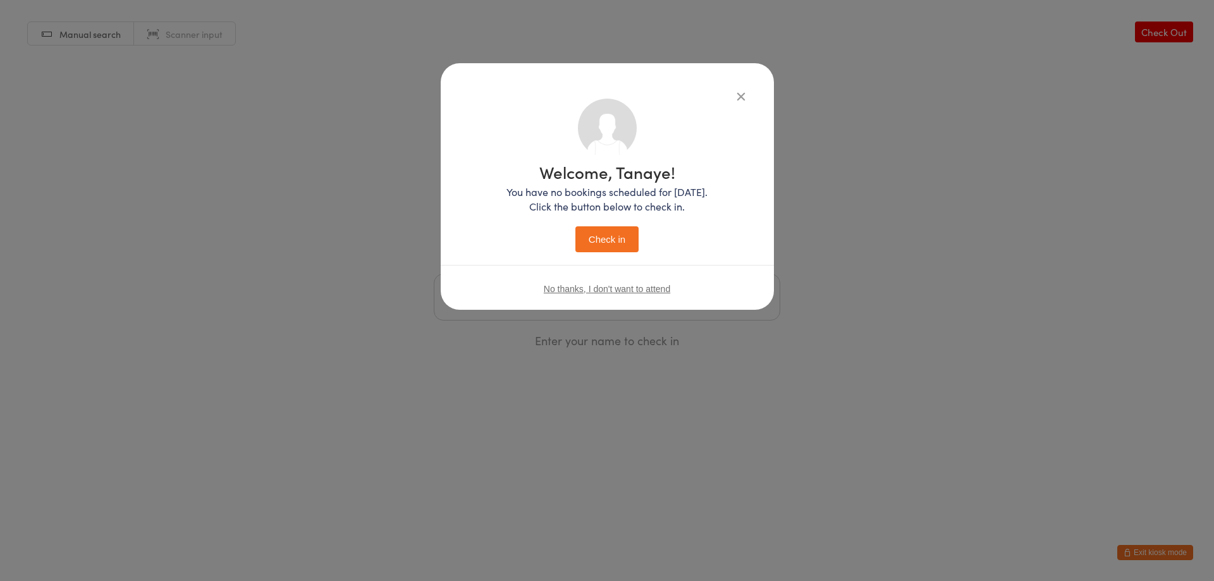
click at [589, 238] on button "Check in" at bounding box center [606, 239] width 63 height 26
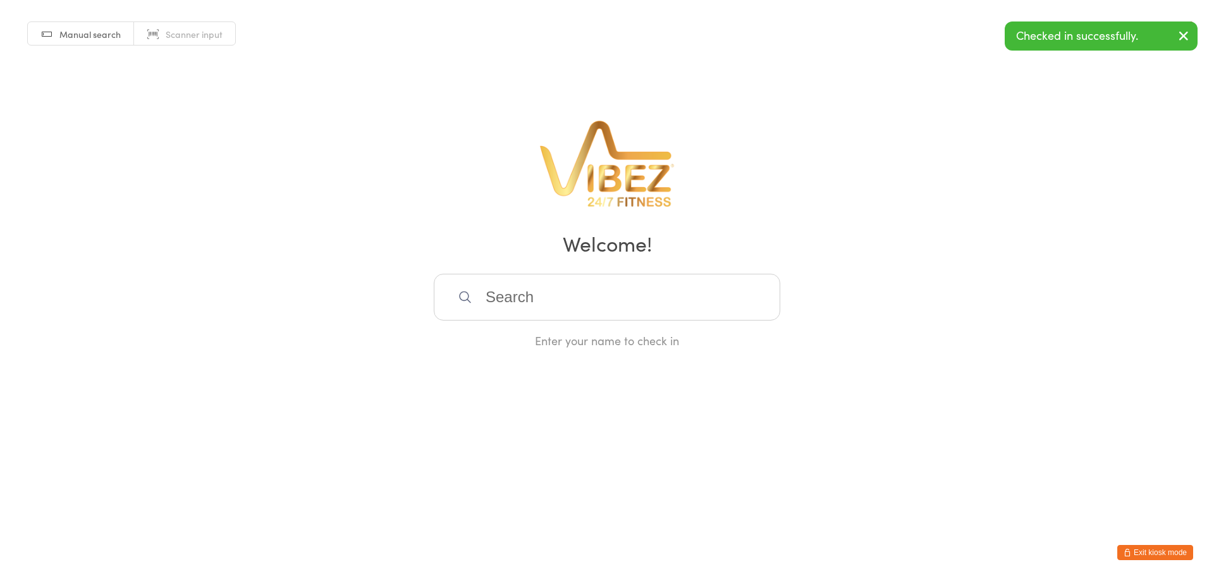
click at [601, 294] on input "search" at bounding box center [607, 297] width 346 height 47
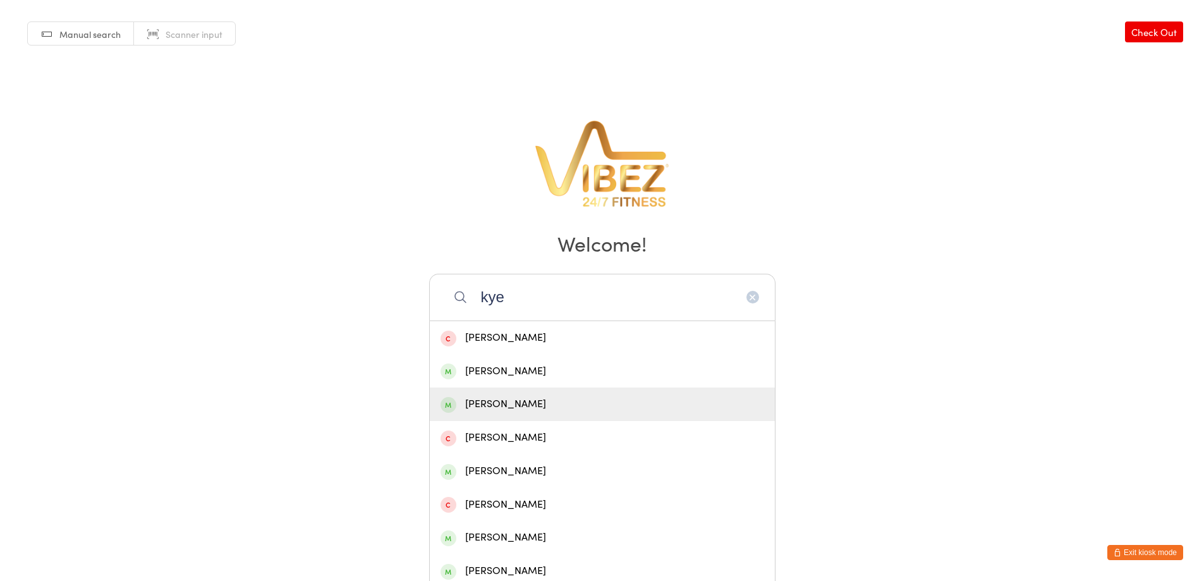
type input "kye"
click at [516, 410] on div "Kye Difranco" at bounding box center [603, 404] width 324 height 17
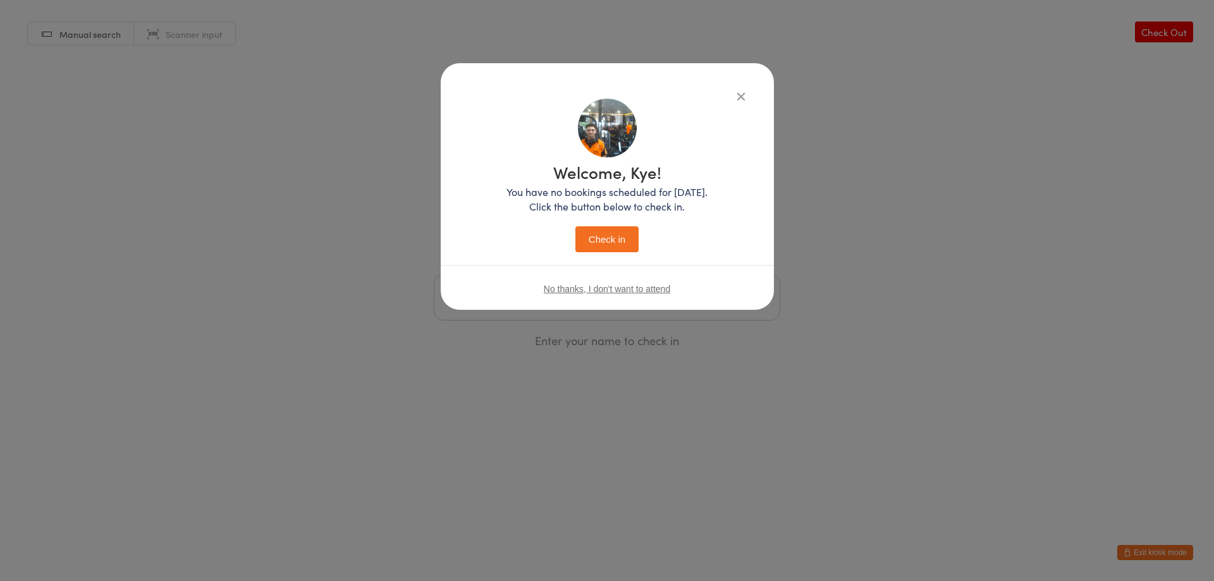
click at [615, 236] on button "Check in" at bounding box center [606, 239] width 63 height 26
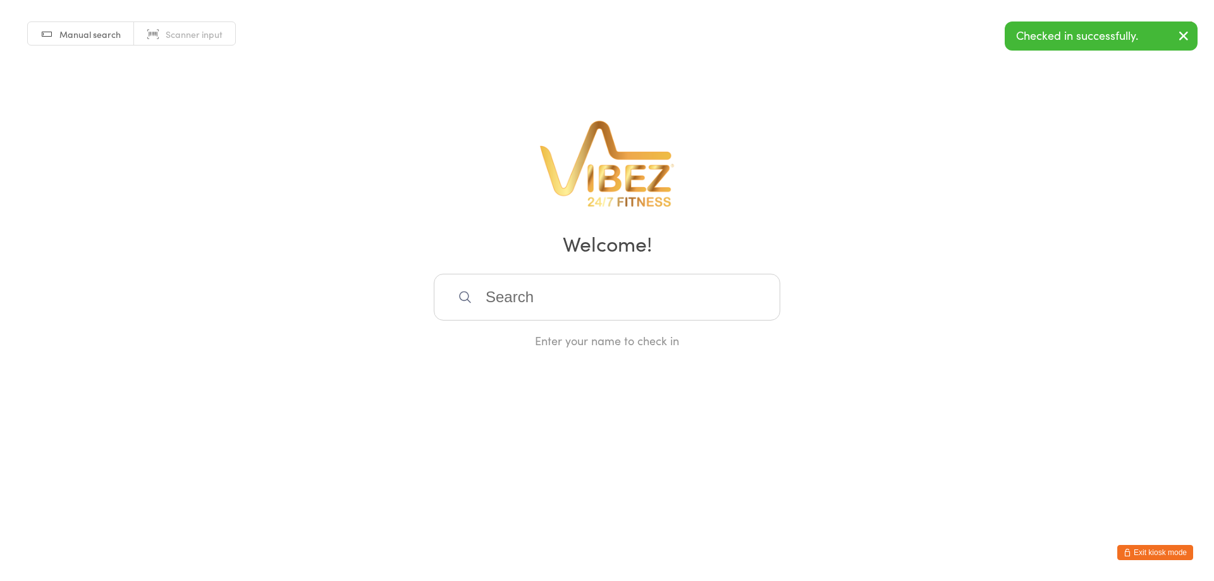
click at [634, 307] on input "search" at bounding box center [607, 297] width 346 height 47
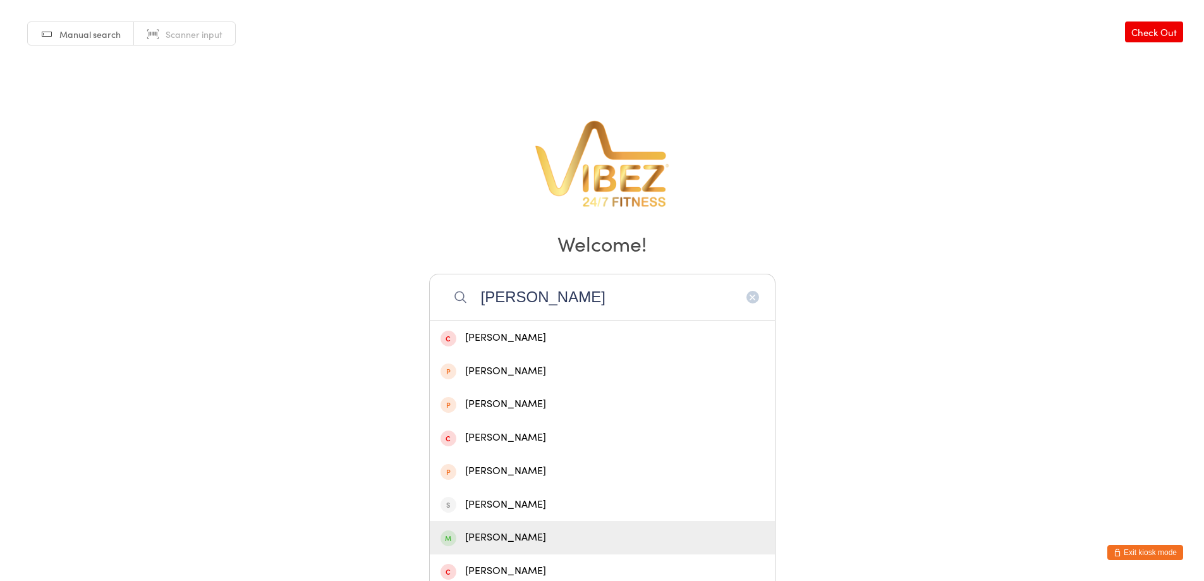
type input "simon r"
click at [559, 537] on div "Simon Kable - Brown" at bounding box center [603, 537] width 324 height 17
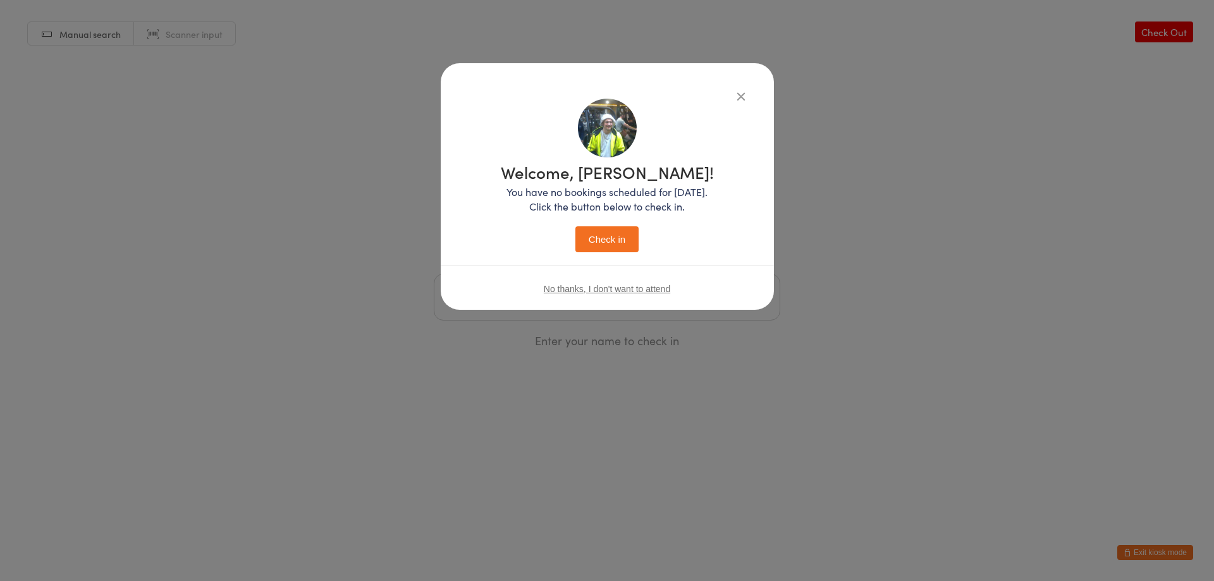
click at [622, 236] on button "Check in" at bounding box center [606, 239] width 63 height 26
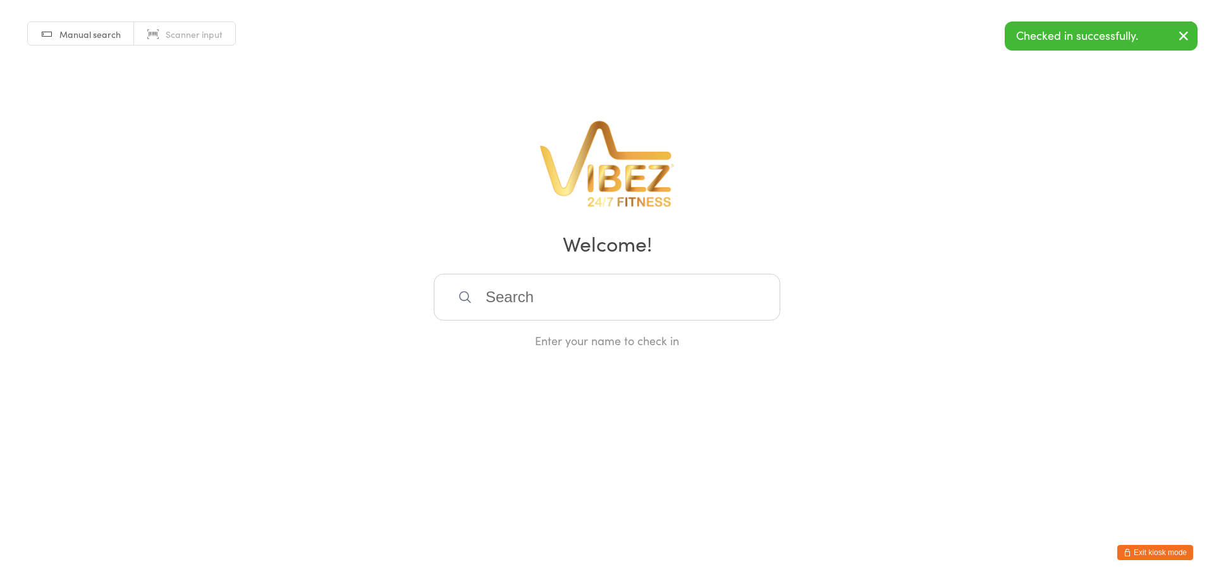
click at [626, 307] on input "search" at bounding box center [607, 297] width 346 height 47
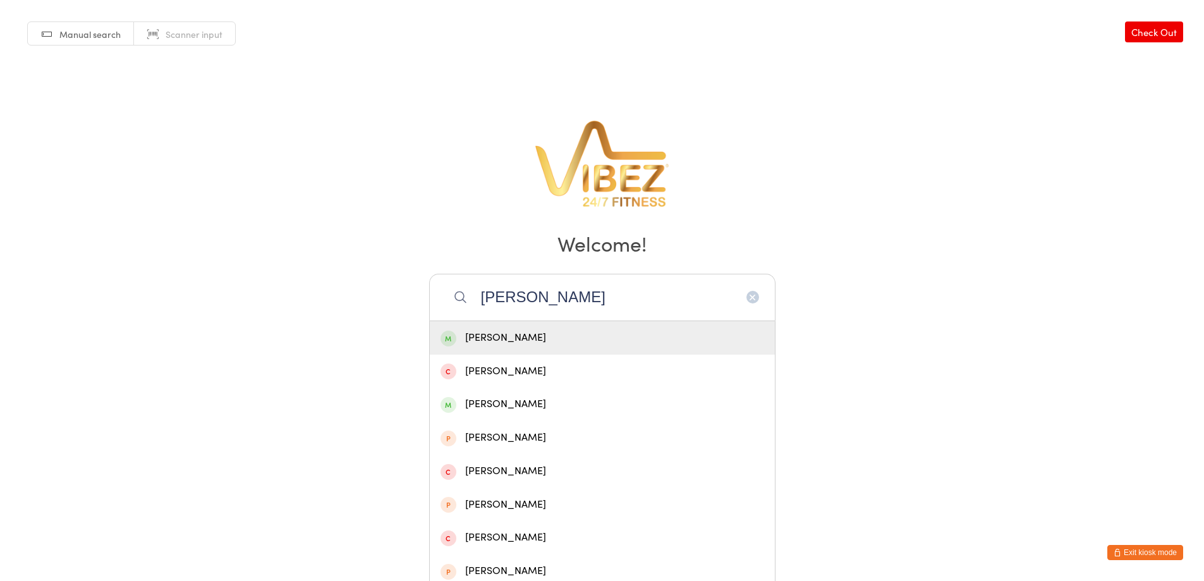
type input "william ev"
click at [592, 341] on div "[PERSON_NAME]" at bounding box center [603, 337] width 324 height 17
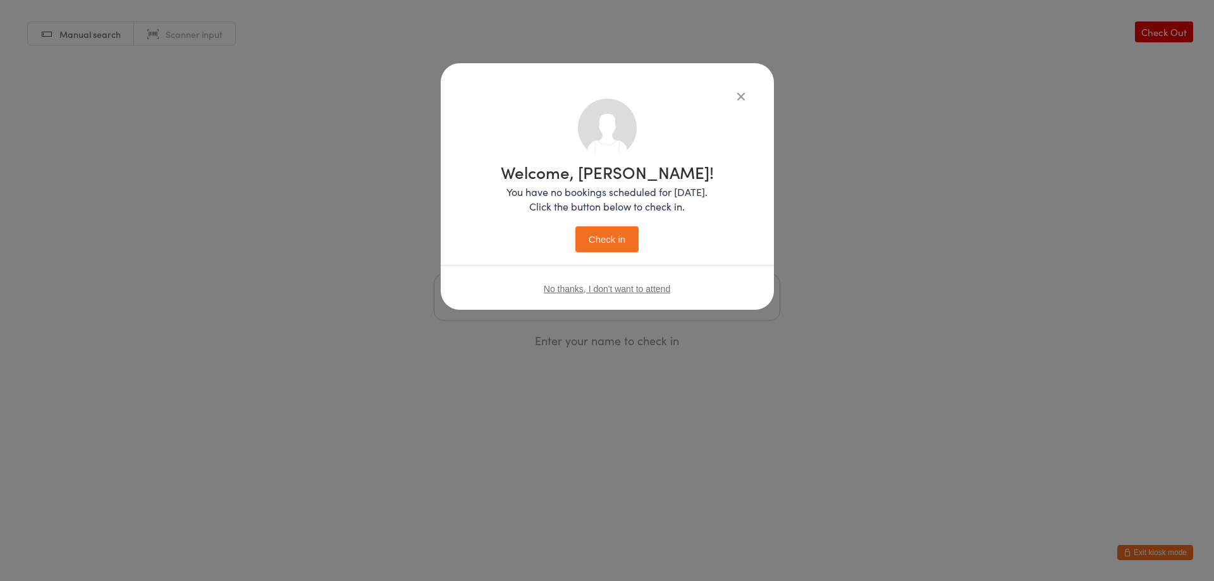
click at [601, 234] on button "Check in" at bounding box center [606, 239] width 63 height 26
